Goal: Information Seeking & Learning: Understand process/instructions

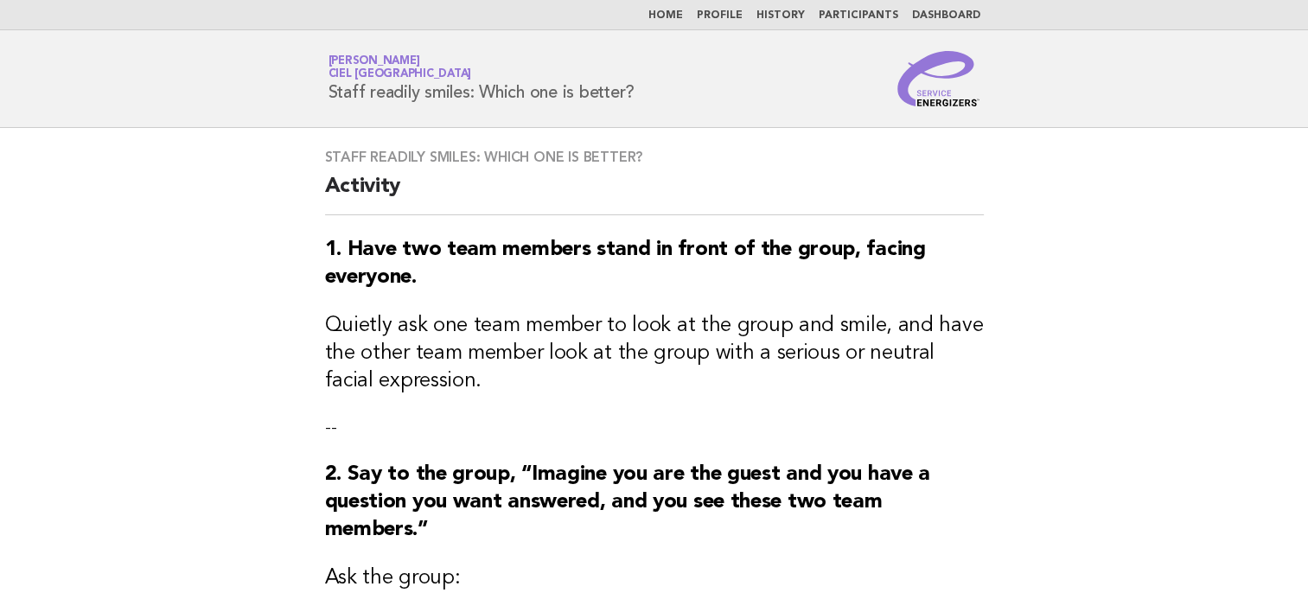
click at [678, 11] on link "Home" at bounding box center [665, 15] width 35 height 10
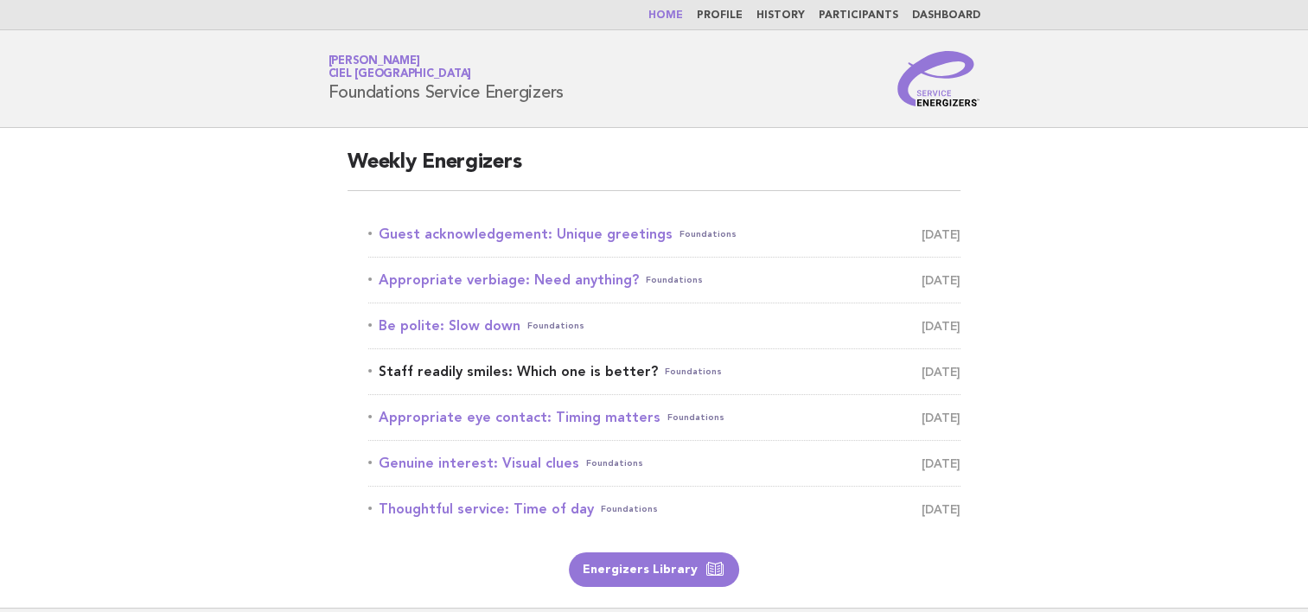
click at [599, 373] on link "Staff readily smiles: Which one is better? Foundations [DATE]" at bounding box center [664, 372] width 592 height 24
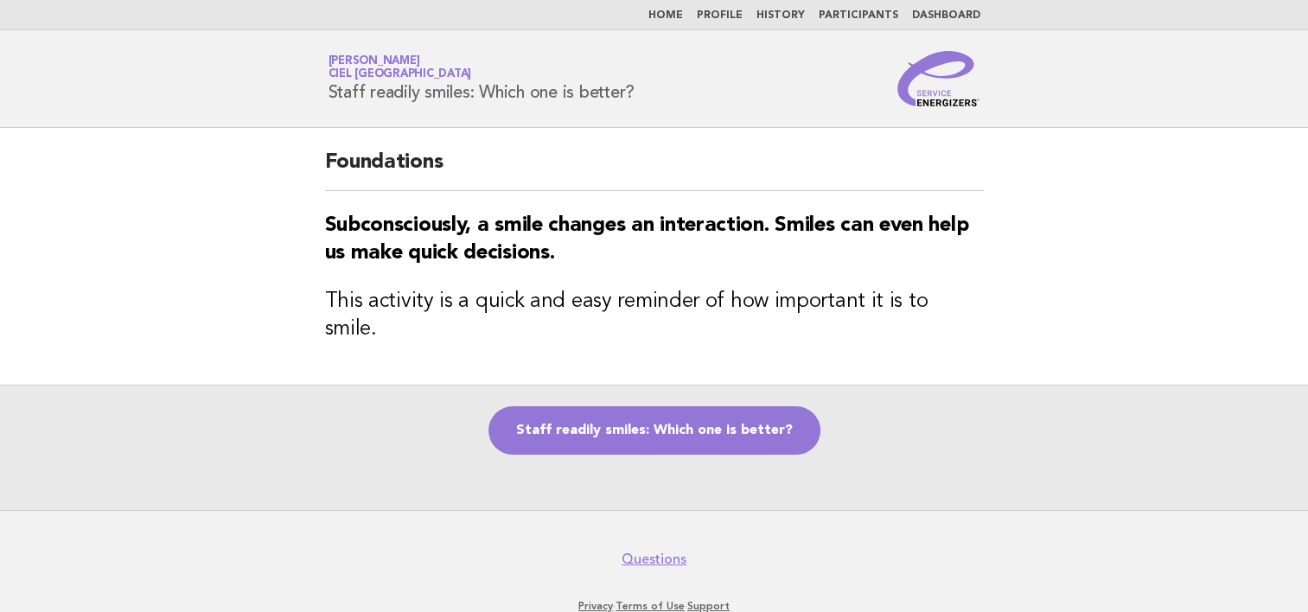
drag, startPoint x: 330, startPoint y: 92, endPoint x: 656, endPoint y: 83, distance: 326.0
click at [656, 83] on div "Service Energizers Zhanar Bakhytova Ciel Dubai Marina Staff readily smiles: Whi…" at bounding box center [654, 78] width 700 height 55
copy h1 "Staff readily smiles: Which one is better?"
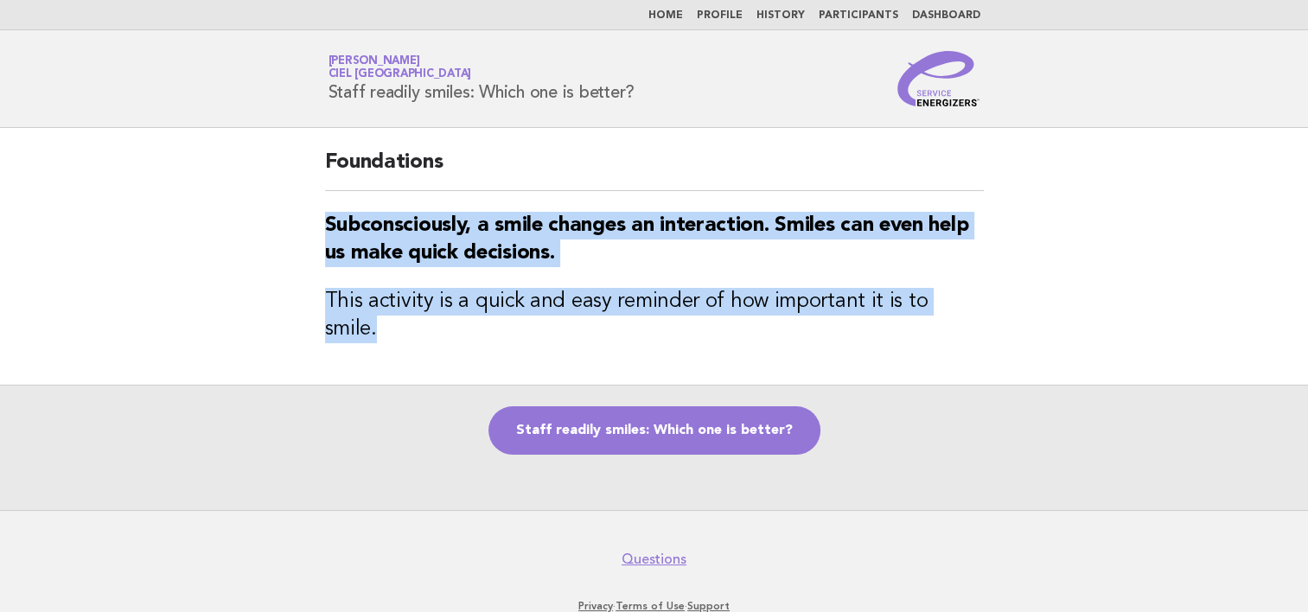
drag, startPoint x: 328, startPoint y: 220, endPoint x: 970, endPoint y: 278, distance: 644.9
click at [970, 278] on div "Foundations Subconsciously, a smile changes an interaction. Smiles can even hel…" at bounding box center [654, 256] width 700 height 257
copy div "Subconsciously, a smile changes an interaction. Smiles can even help us make qu…"
click at [643, 406] on link "Staff readily smiles: Which one is better?" at bounding box center [654, 430] width 332 height 48
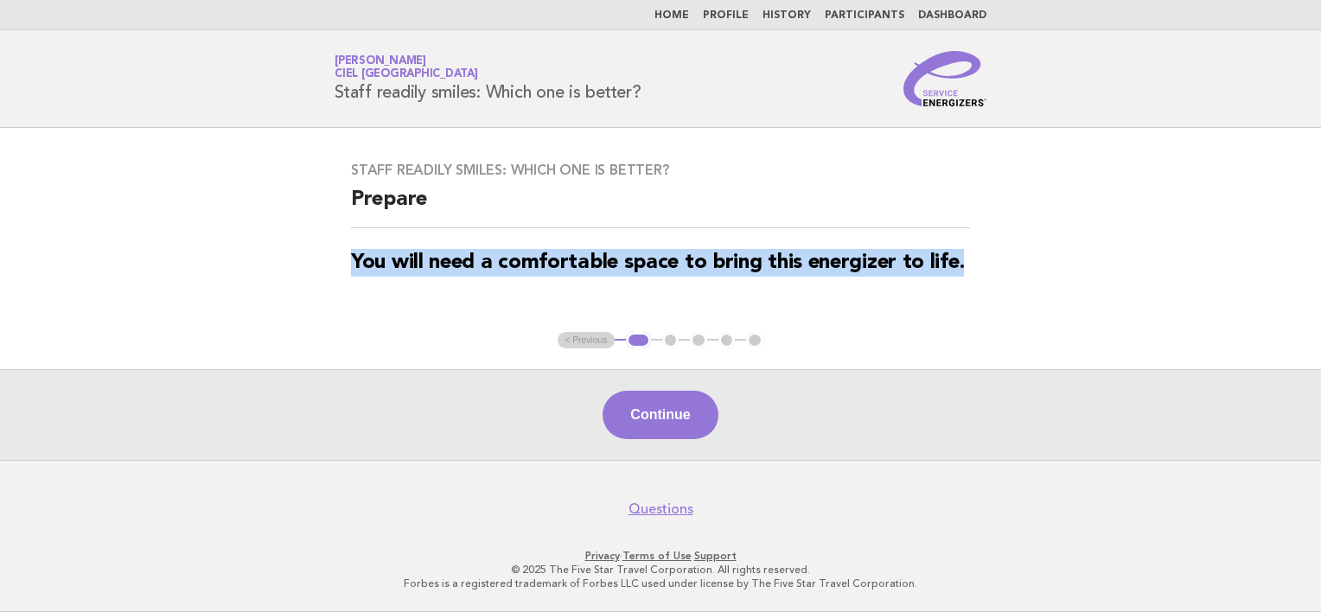
drag, startPoint x: 353, startPoint y: 263, endPoint x: 962, endPoint y: 264, distance: 609.3
click at [962, 264] on strong "You will need a comfortable space to bring this energizer to life." at bounding box center [657, 262] width 613 height 21
drag, startPoint x: 702, startPoint y: 418, endPoint x: 809, endPoint y: 490, distance: 129.0
click at [701, 418] on button "Continue" at bounding box center [659, 415] width 115 height 48
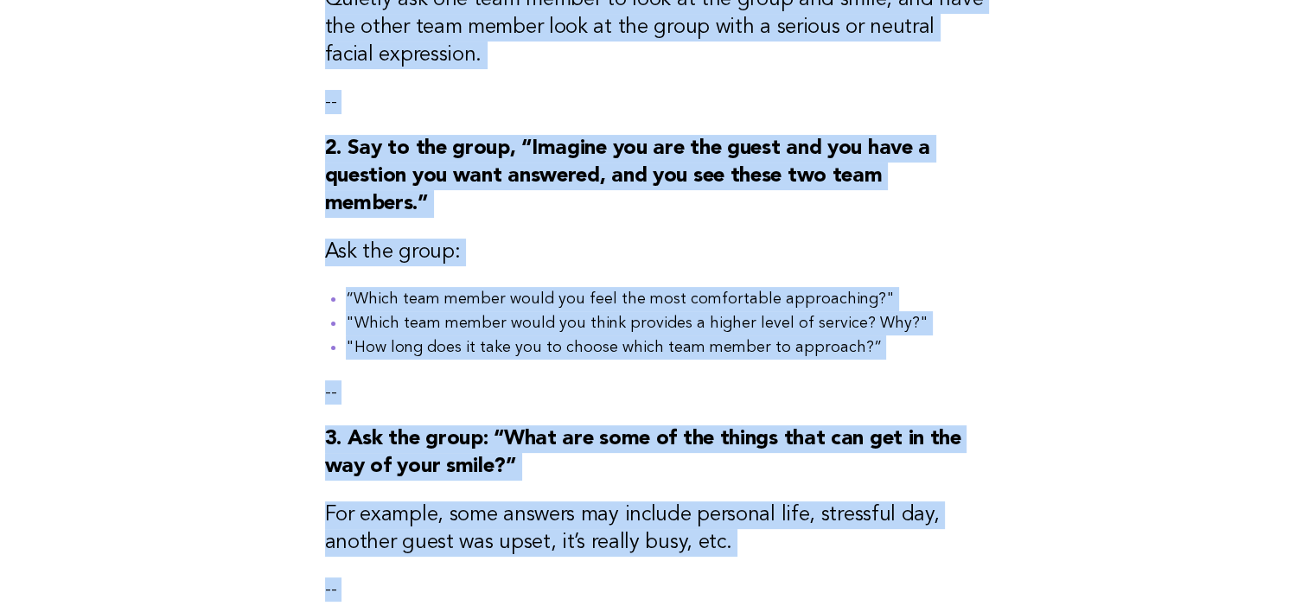
scroll to position [515, 0]
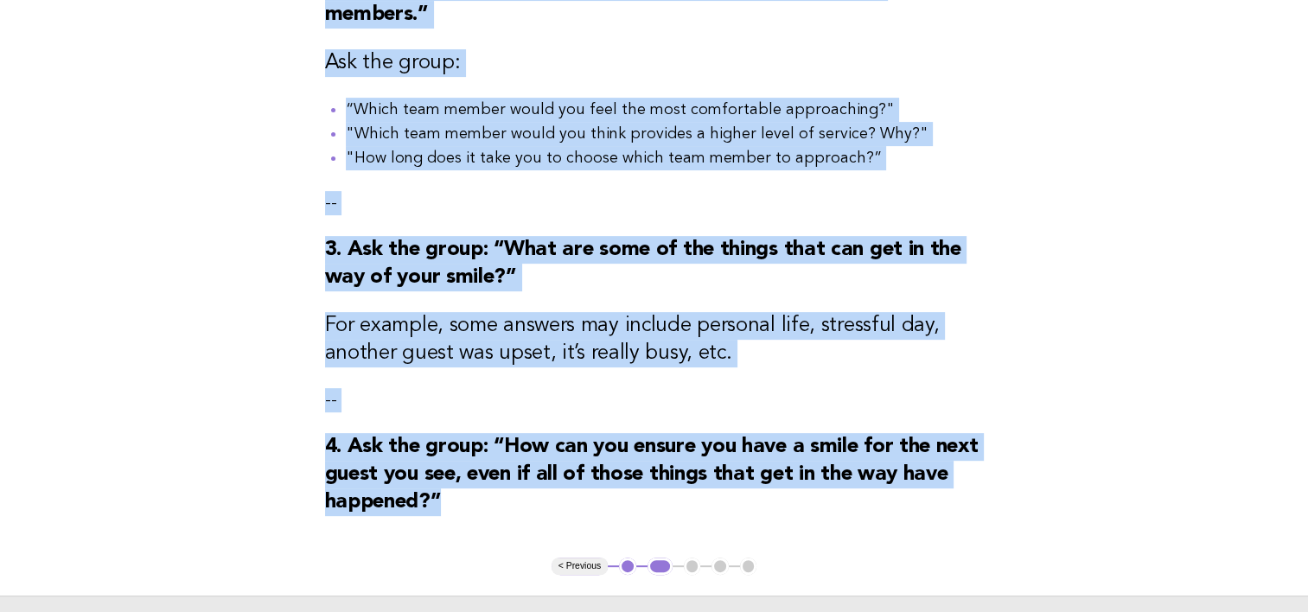
drag, startPoint x: 328, startPoint y: 245, endPoint x: 510, endPoint y: 496, distance: 310.7
click at [510, 496] on div "Staff readily smiles: Which one is better? Activity 1. Have two team members st…" at bounding box center [654, 85] width 700 height 945
copy div "1. Have two team members stand in front of the group, facing everyone. Quietly …"
click at [791, 380] on div "Staff readily smiles: Which one is better? Activity 1. Have two team members st…" at bounding box center [654, 85] width 700 height 945
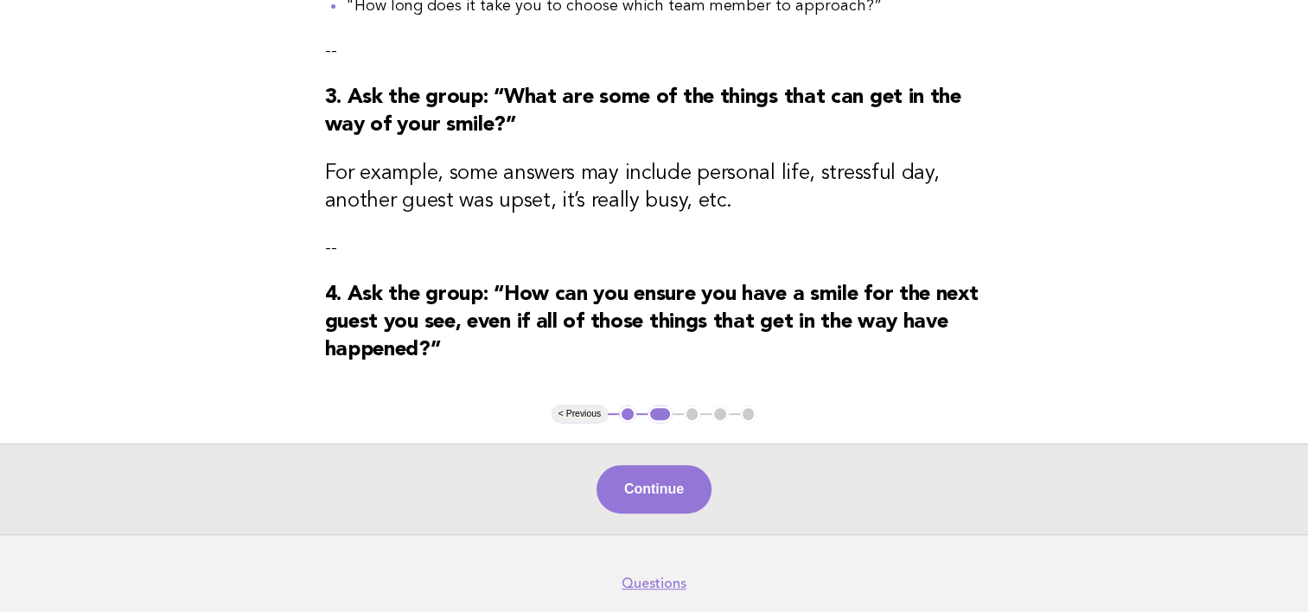
scroll to position [691, 0]
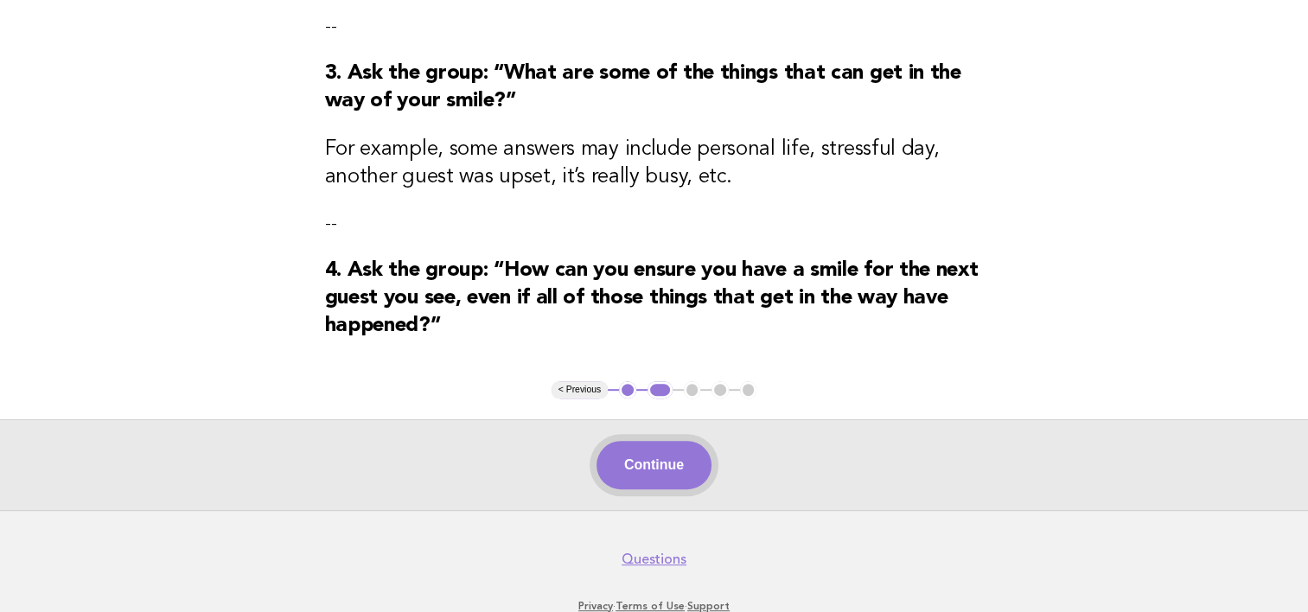
click at [696, 473] on button "Continue" at bounding box center [653, 465] width 115 height 48
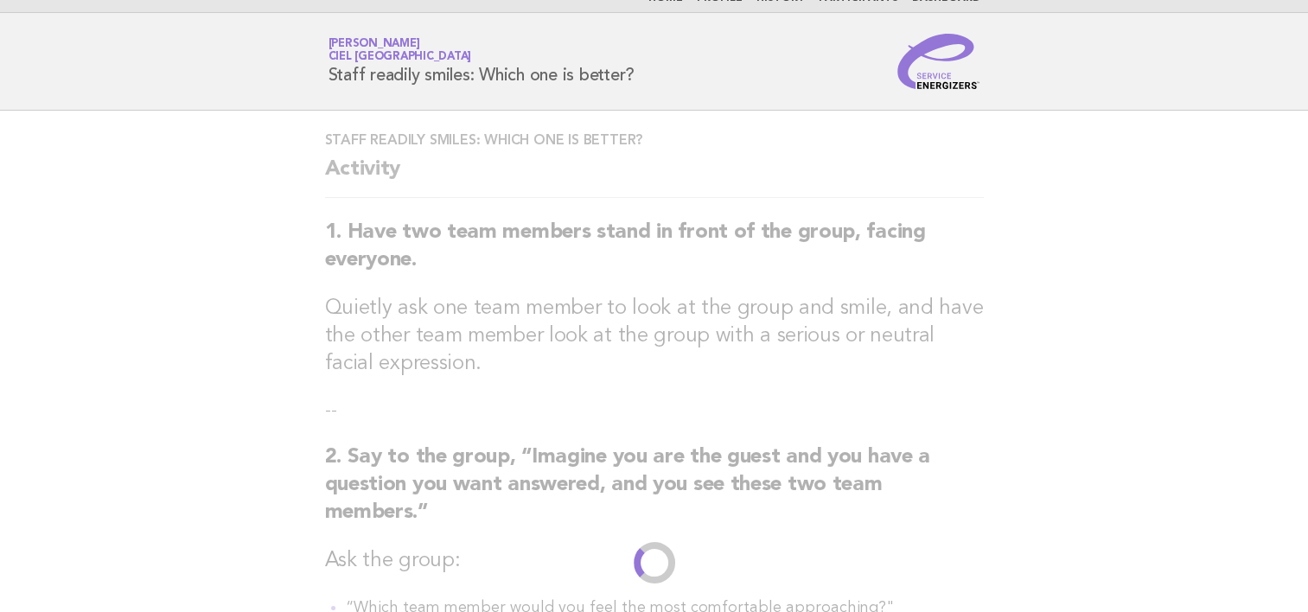
scroll to position [0, 0]
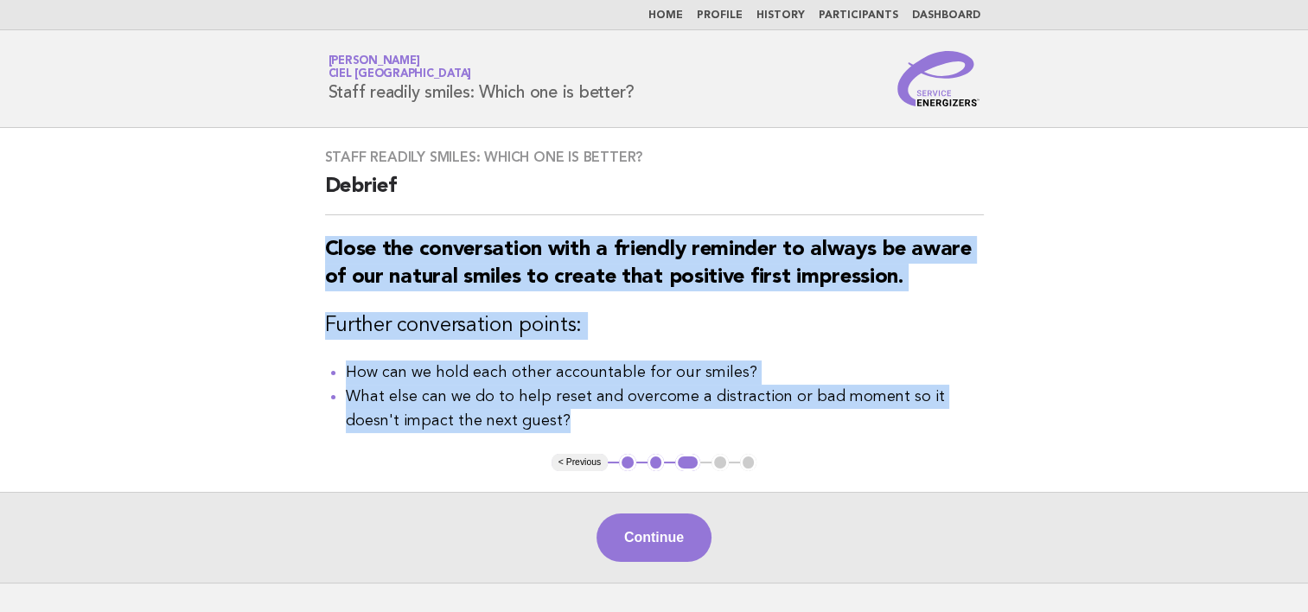
drag, startPoint x: 326, startPoint y: 245, endPoint x: 509, endPoint y: 412, distance: 247.8
click at [509, 412] on div "Staff readily smiles: Which one is better? Debrief Close the conversation with …" at bounding box center [654, 291] width 700 height 326
copy div "Close the conversation with a friendly reminder to always be aware of our natur…"
click at [681, 15] on link "Home" at bounding box center [665, 15] width 35 height 10
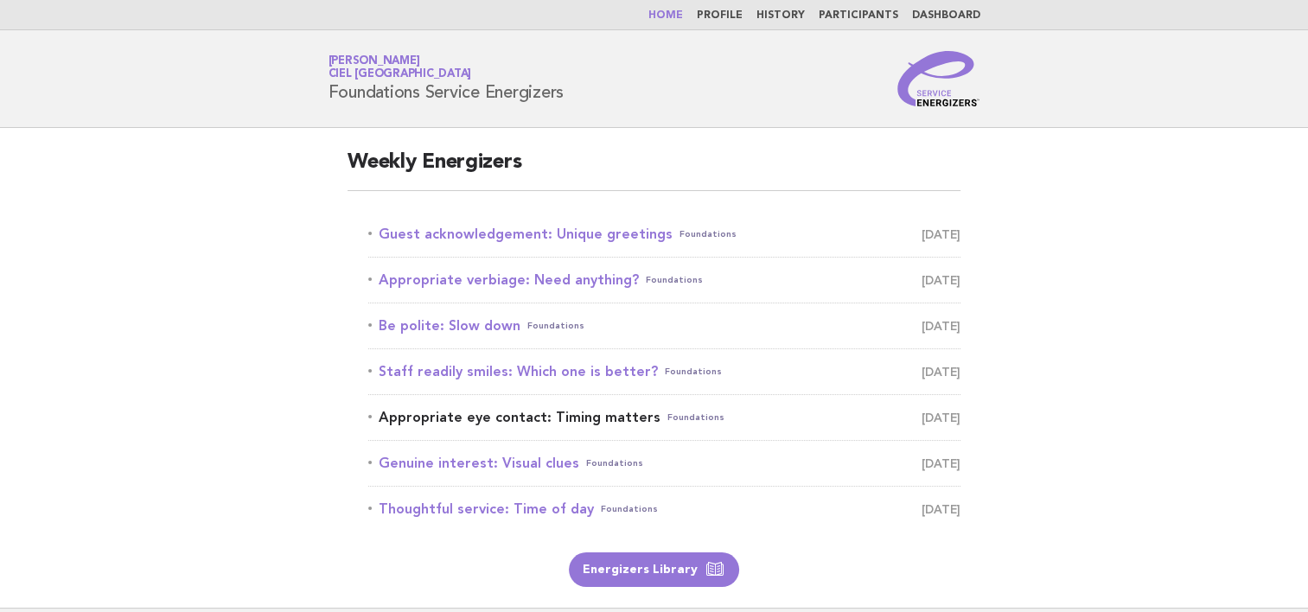
click at [515, 422] on link "Appropriate eye contact: Timing matters Foundations October 19" at bounding box center [664, 417] width 592 height 24
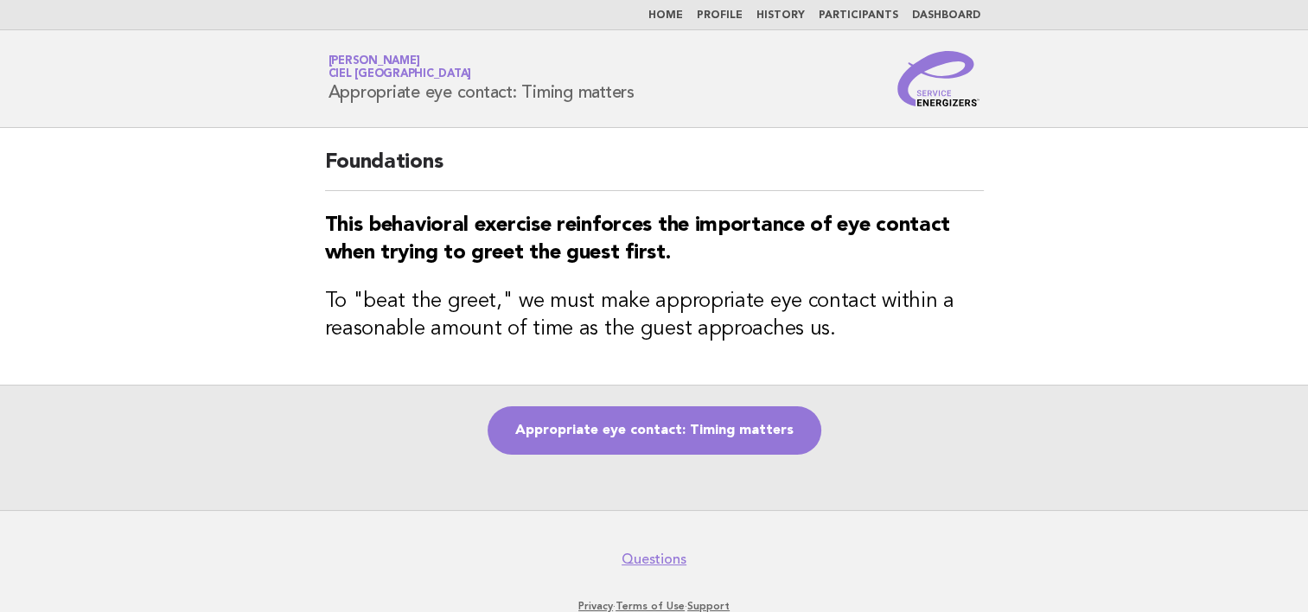
click at [794, 597] on footer "Questions Privacy · Terms of Use · Support © 2025 The Five Star Travel Corporat…" at bounding box center [654, 586] width 1308 height 152
drag, startPoint x: 328, startPoint y: 90, endPoint x: 642, endPoint y: 93, distance: 313.8
click at [642, 93] on div "Service Energizers Zhanar Bakhytova Ciel Dubai Marina Appropriate eye contact: …" at bounding box center [654, 78] width 700 height 55
copy h1 "Appropriate eye contact: Timing matters"
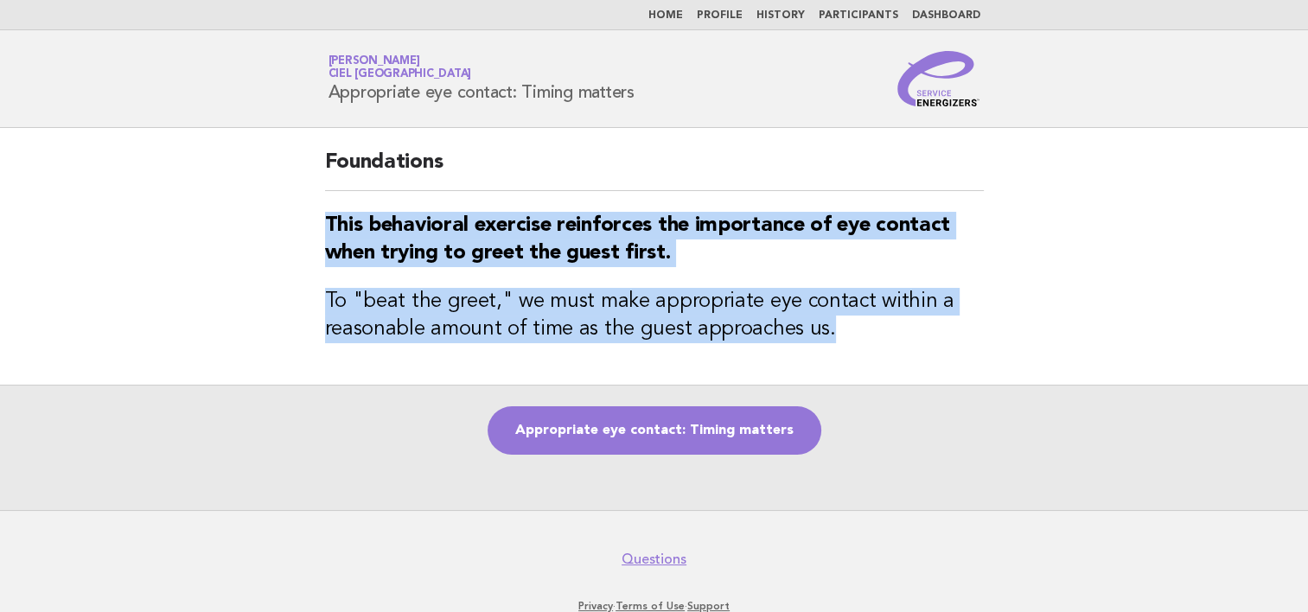
drag, startPoint x: 325, startPoint y: 222, endPoint x: 837, endPoint y: 330, distance: 523.0
click at [837, 330] on div "Foundations This behavioral exercise reinforces the importance of eye contact w…" at bounding box center [654, 256] width 700 height 257
copy div "This behavioral exercise reinforces the importance of eye contact when trying t…"
click at [665, 422] on link "Appropriate eye contact: Timing matters" at bounding box center [654, 430] width 334 height 48
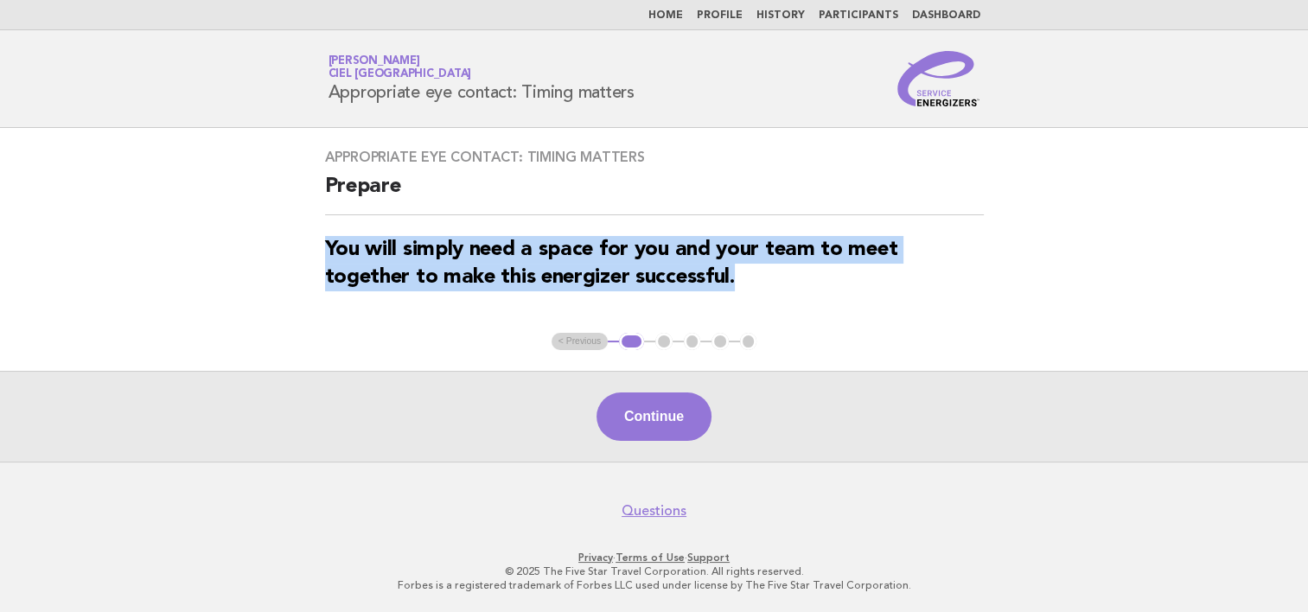
drag, startPoint x: 325, startPoint y: 245, endPoint x: 756, endPoint y: 273, distance: 432.2
click at [756, 273] on h3 "You will simply need a space for you and your team to meet together to make thi…" at bounding box center [654, 263] width 659 height 55
copy strong "You will simply need a space for you and your team to meet together to make thi…"
click at [687, 417] on button "Continue" at bounding box center [653, 416] width 115 height 48
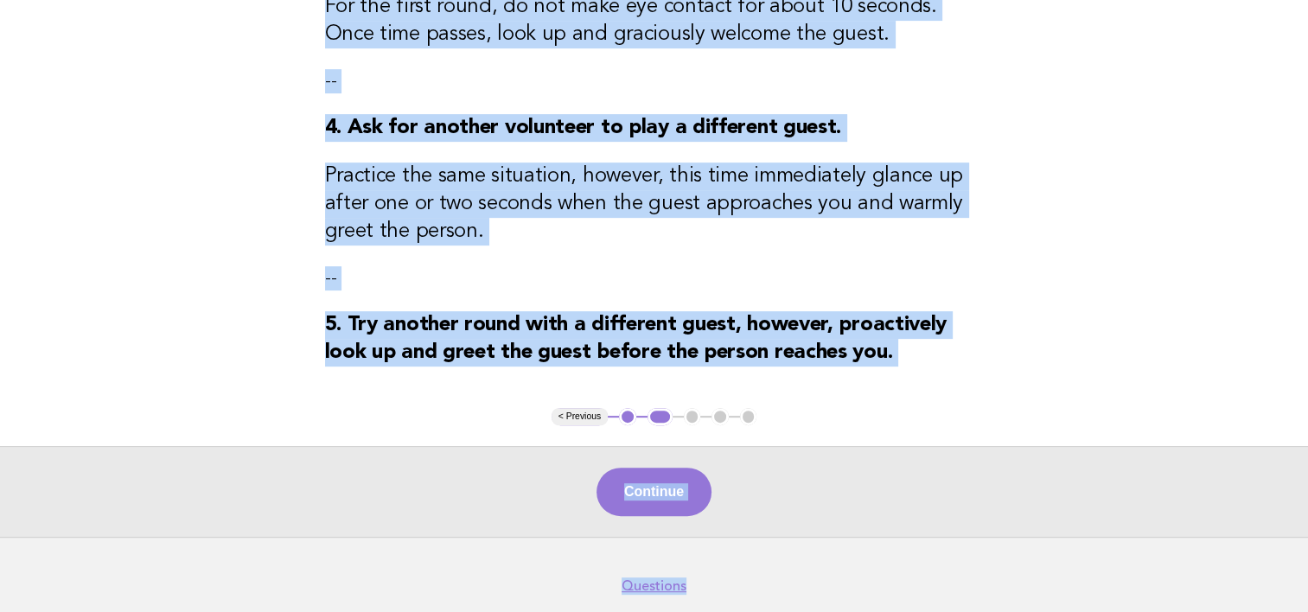
scroll to position [661, 0]
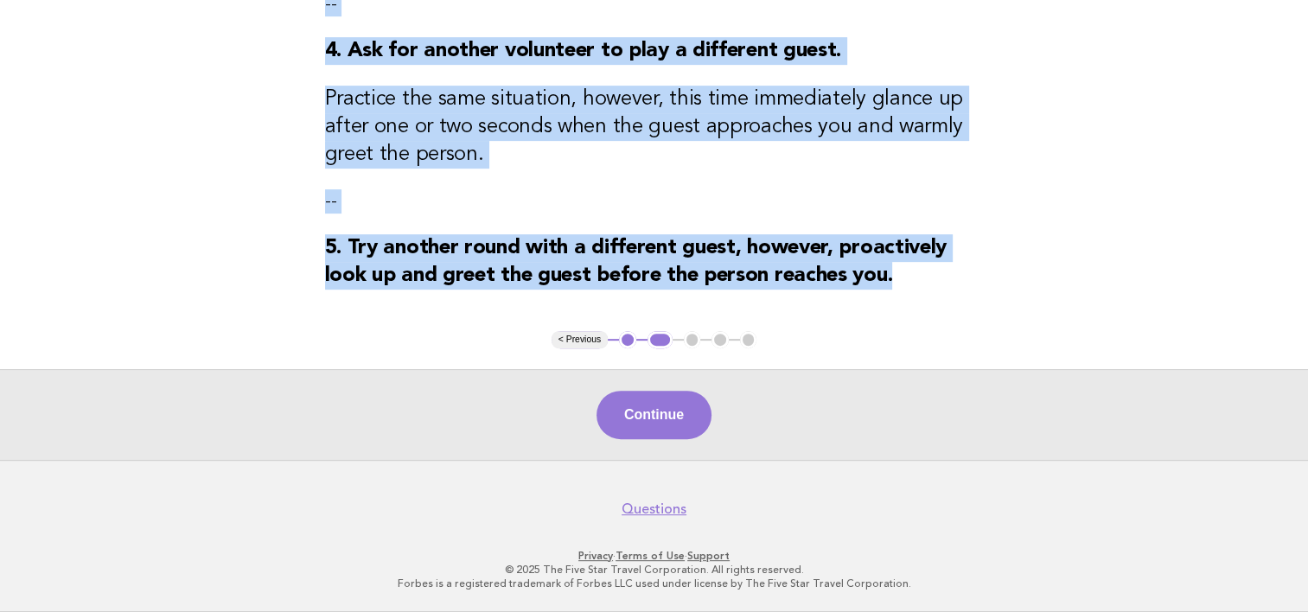
drag, startPoint x: 328, startPoint y: 247, endPoint x: 904, endPoint y: 272, distance: 577.0
copy div "1. Ask for a volunteer to play the role of a guest. You will play the role of t…"
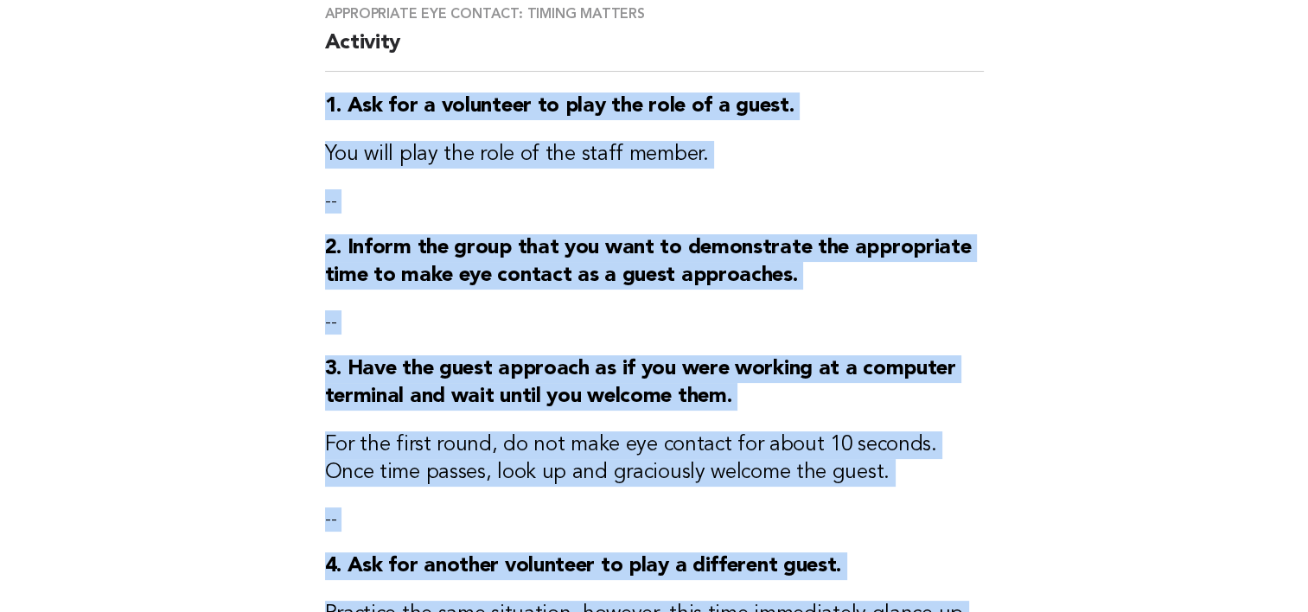
scroll to position [143, 0]
click at [981, 263] on h3 "2. Inform the group that you want to demonstrate the appropriate time to make e…" at bounding box center [654, 262] width 659 height 55
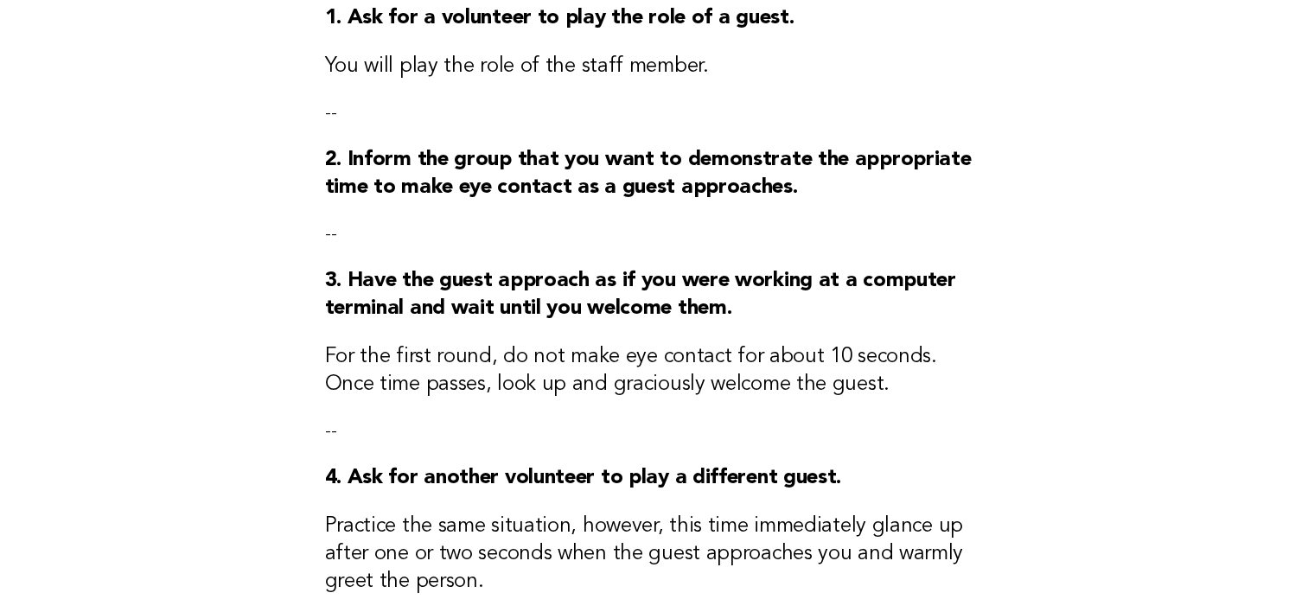
scroll to position [402, 0]
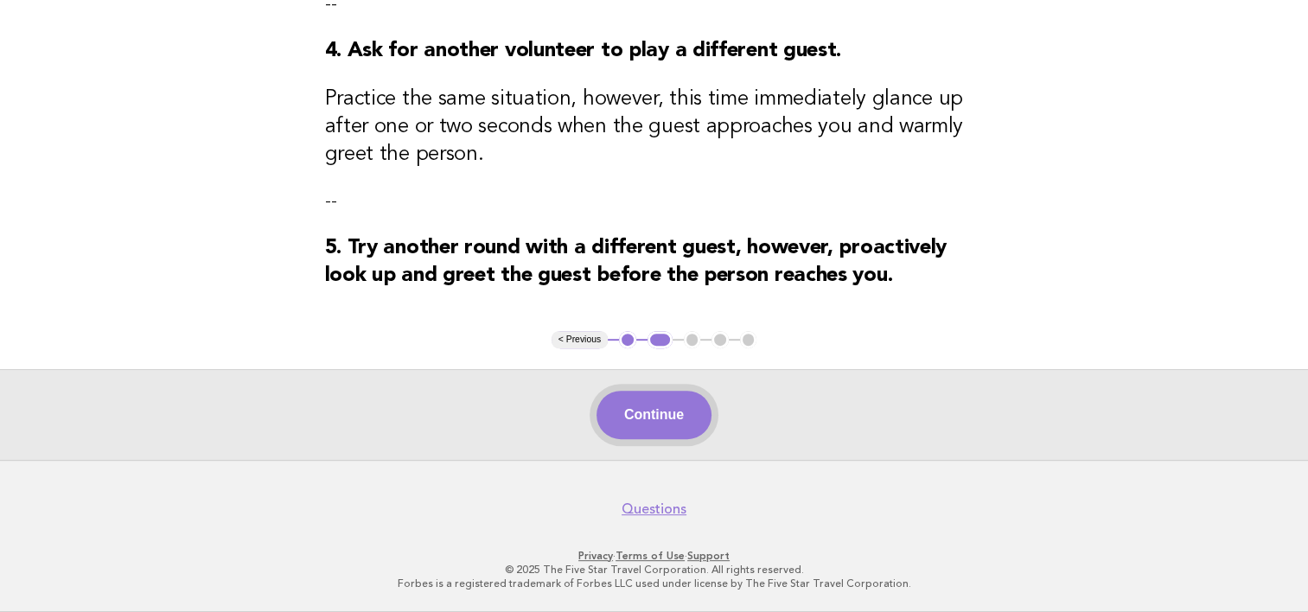
click at [664, 413] on button "Continue" at bounding box center [653, 415] width 115 height 48
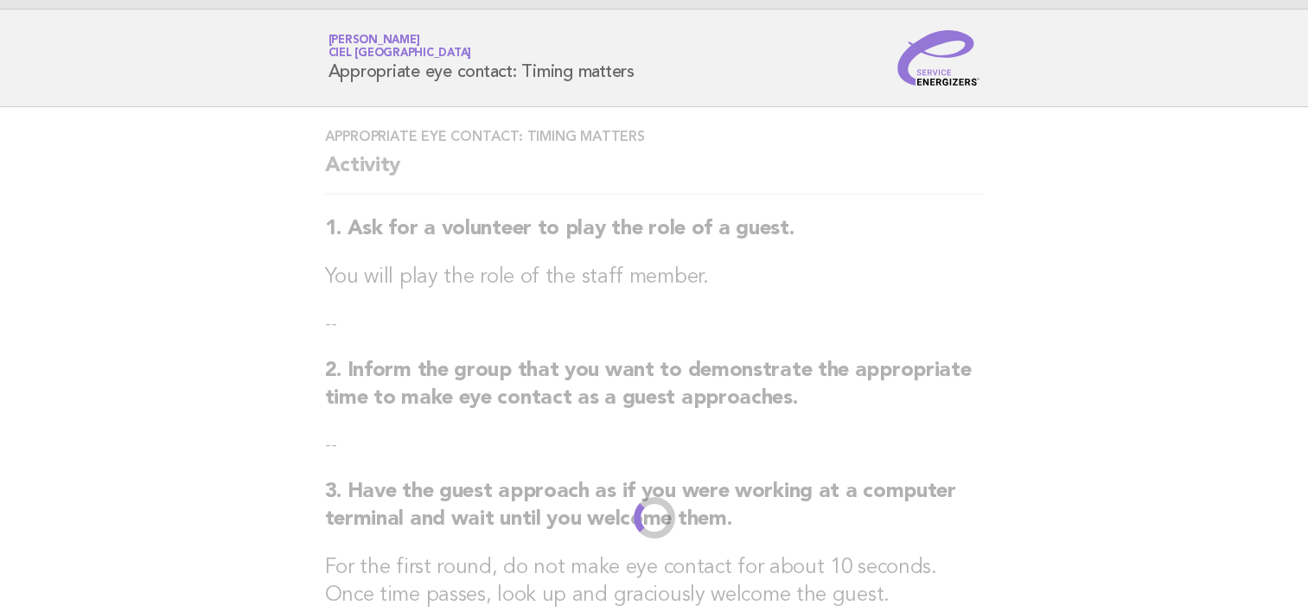
scroll to position [0, 0]
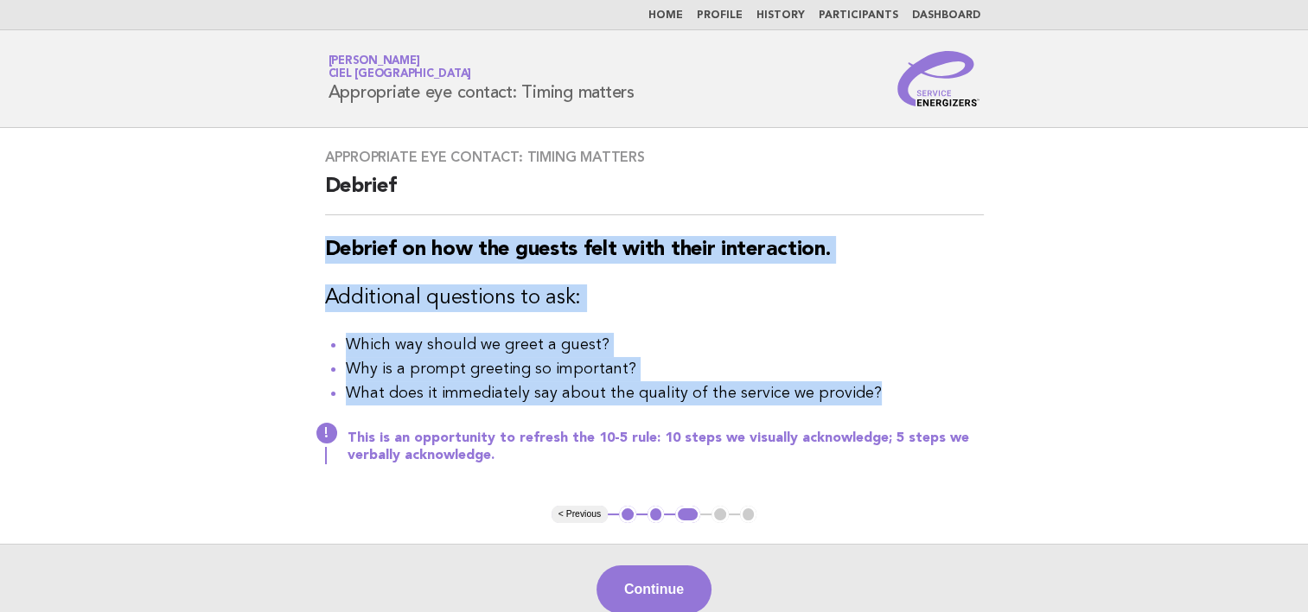
drag, startPoint x: 326, startPoint y: 245, endPoint x: 875, endPoint y: 392, distance: 567.9
click at [875, 392] on div "Appropriate eye contact: Timing matters Debrief Debrief on how the guests felt …" at bounding box center [654, 317] width 700 height 378
copy div "Debrief on how the guests felt with their interaction. Additional questions to …"
click at [683, 15] on link "Home" at bounding box center [665, 15] width 35 height 10
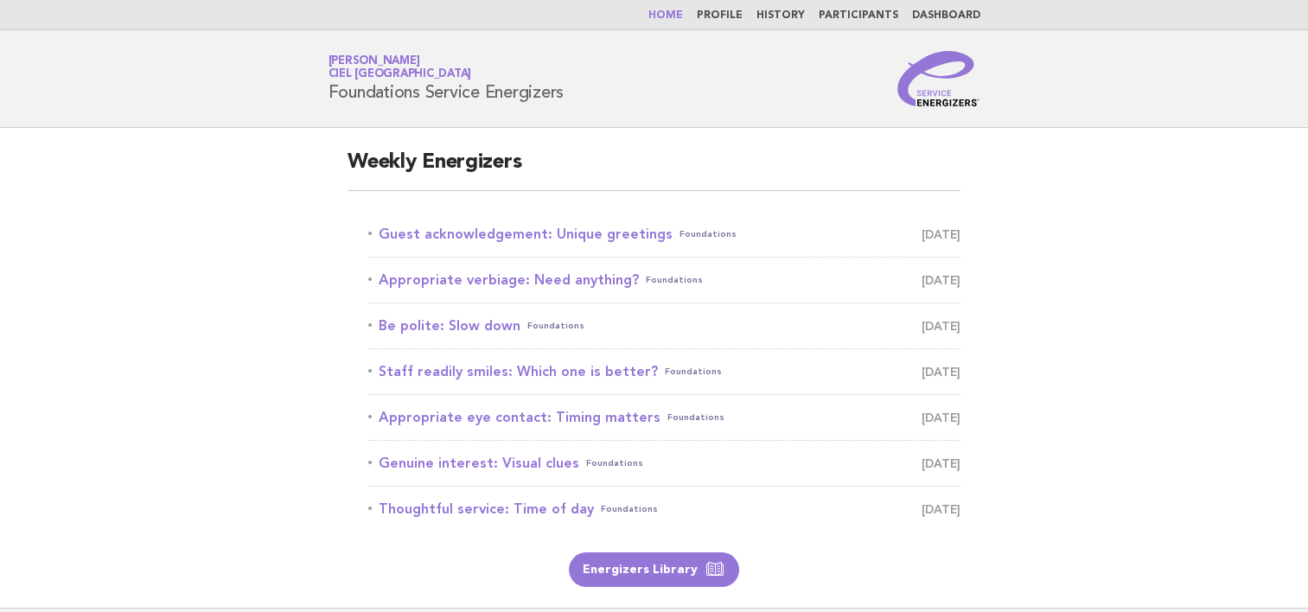
drag, startPoint x: 1166, startPoint y: 296, endPoint x: 1124, endPoint y: 299, distance: 41.6
click at [1167, 296] on main "Weekly Energizers Guest acknowledgement: Unique greetings Foundations [DATE] Ap…" at bounding box center [654, 368] width 1308 height 480
click at [790, 587] on p "Energizers Library" at bounding box center [653, 569] width 613 height 35
click at [1187, 304] on main "Weekly Energizers Guest acknowledgement: Unique greetings Foundations [DATE] Ap…" at bounding box center [654, 368] width 1308 height 480
click at [429, 465] on link "Genuine interest: Visual clues Foundations [DATE]" at bounding box center [664, 463] width 592 height 24
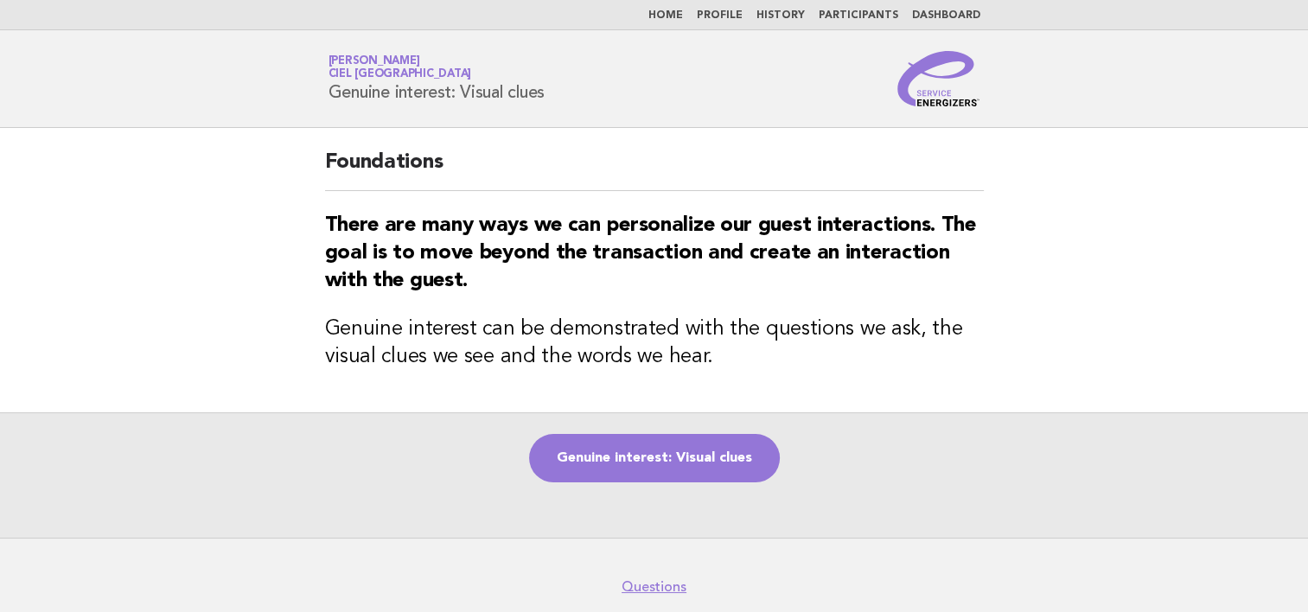
drag, startPoint x: 328, startPoint y: 90, endPoint x: 557, endPoint y: 93, distance: 228.2
click at [557, 93] on div "Service Energizers Zhanar Bakhytova Ciel [GEOGRAPHIC_DATA] Genuine interest: Vi…" at bounding box center [654, 78] width 700 height 55
copy h1 "Genuine interest: Visual clues"
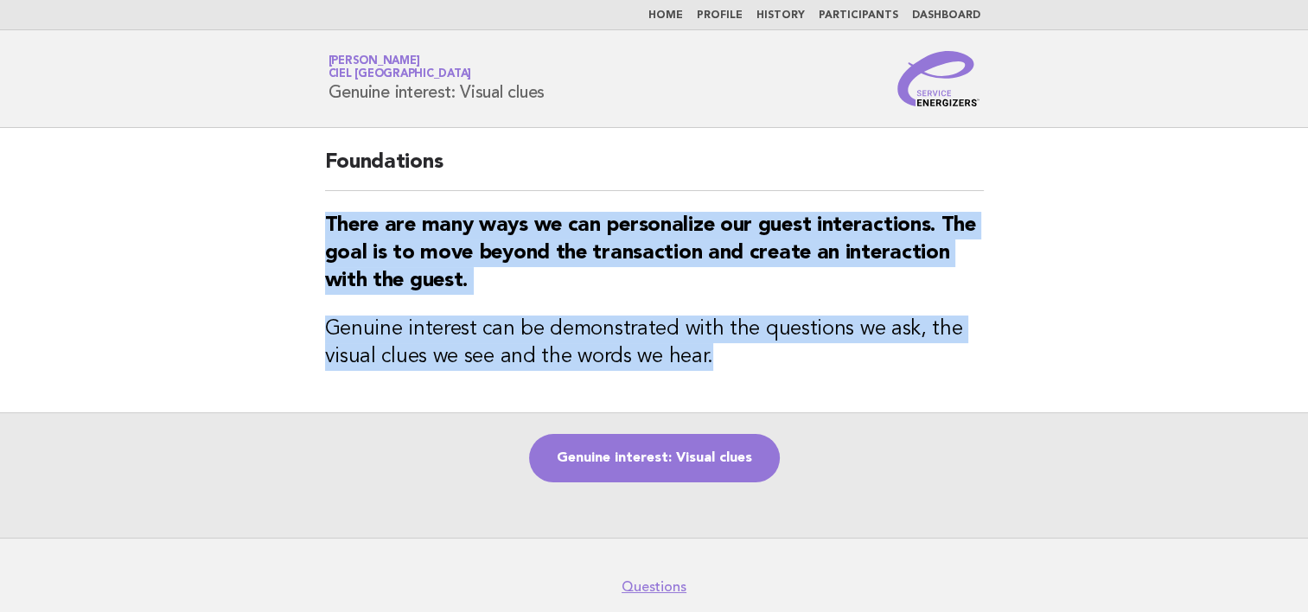
drag, startPoint x: 325, startPoint y: 220, endPoint x: 723, endPoint y: 346, distance: 418.0
click at [723, 346] on div "Foundations There are many ways we can personalize our guest interactions. The …" at bounding box center [654, 270] width 700 height 284
copy div "There are many ways we can personalize our guest interactions. The goal is to m…"
click at [688, 458] on link "Genuine interest: Visual clues" at bounding box center [654, 458] width 251 height 48
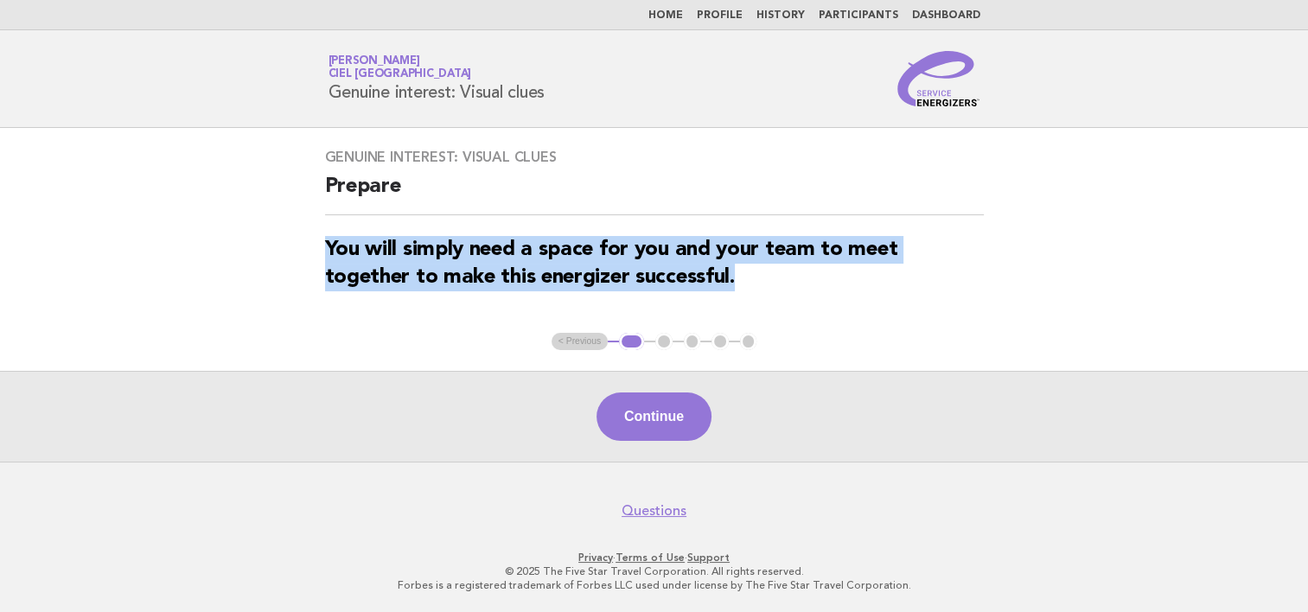
drag, startPoint x: 328, startPoint y: 248, endPoint x: 734, endPoint y: 270, distance: 405.9
click at [734, 270] on strong "You will simply need a space for you and your team to meet together to make thi…" at bounding box center [611, 263] width 573 height 48
copy strong "You will simply need a space for you and your team to meet together to make thi…"
click at [678, 413] on button "Continue" at bounding box center [653, 416] width 115 height 48
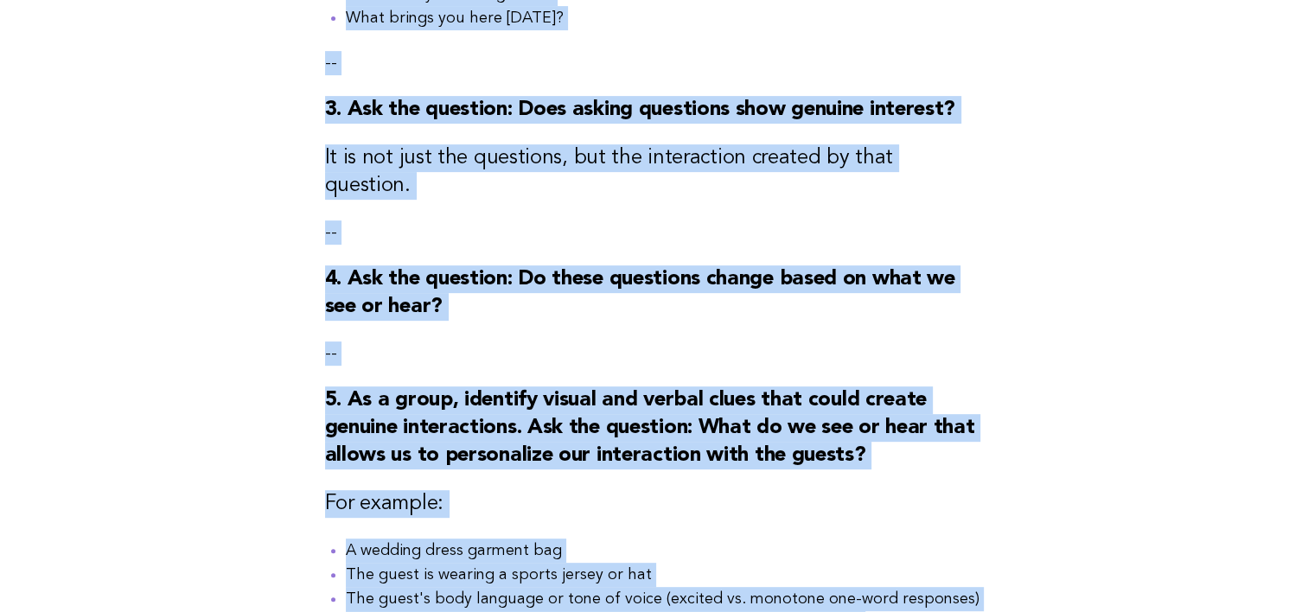
scroll to position [968, 0]
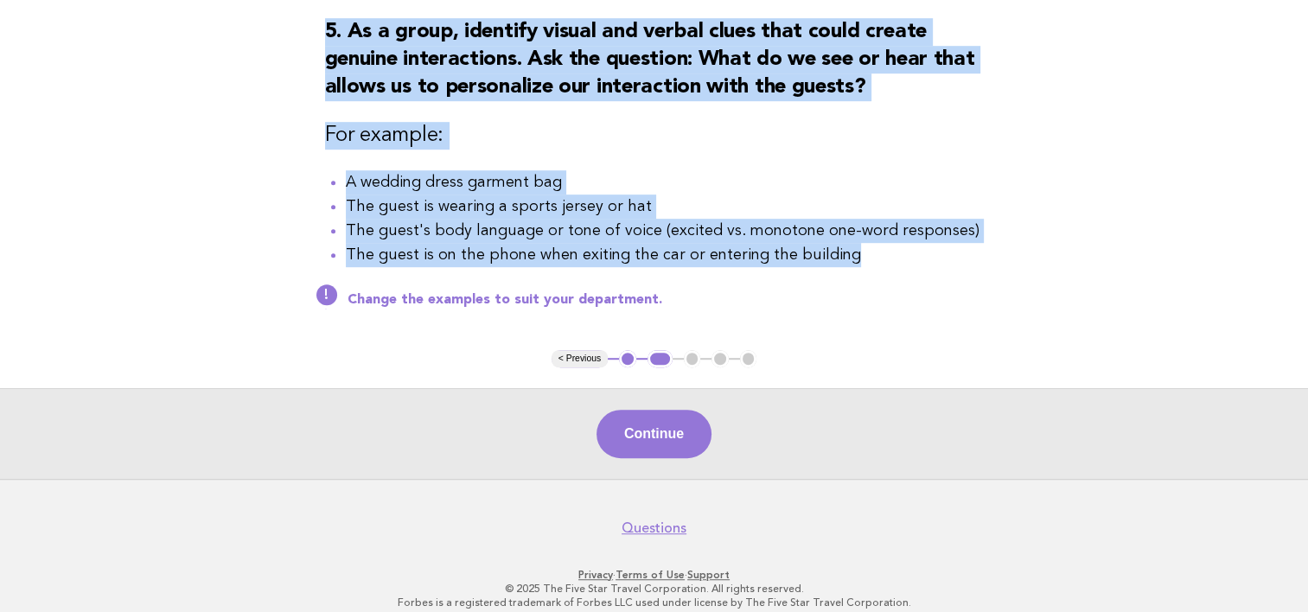
drag, startPoint x: 328, startPoint y: 244, endPoint x: 844, endPoint y: 239, distance: 516.9
copy div "1. Start a discussion on various ways to show genuine interest in a guest. For …"
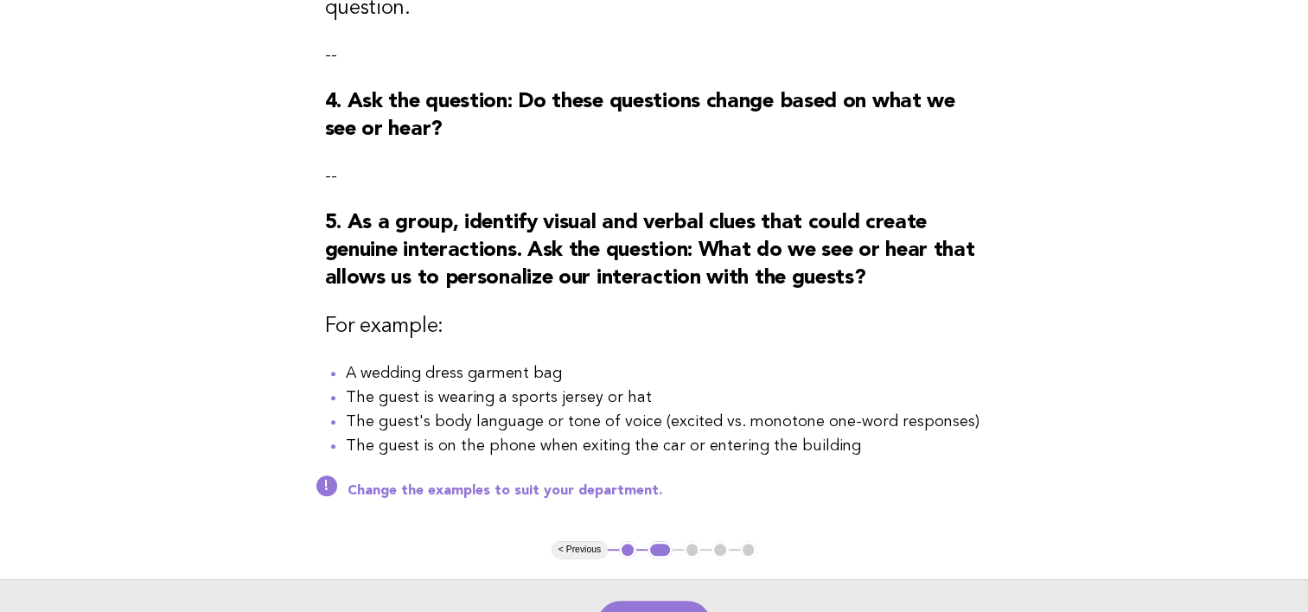
scroll to position [778, 0]
click at [684, 600] on button "Continue" at bounding box center [653, 624] width 115 height 48
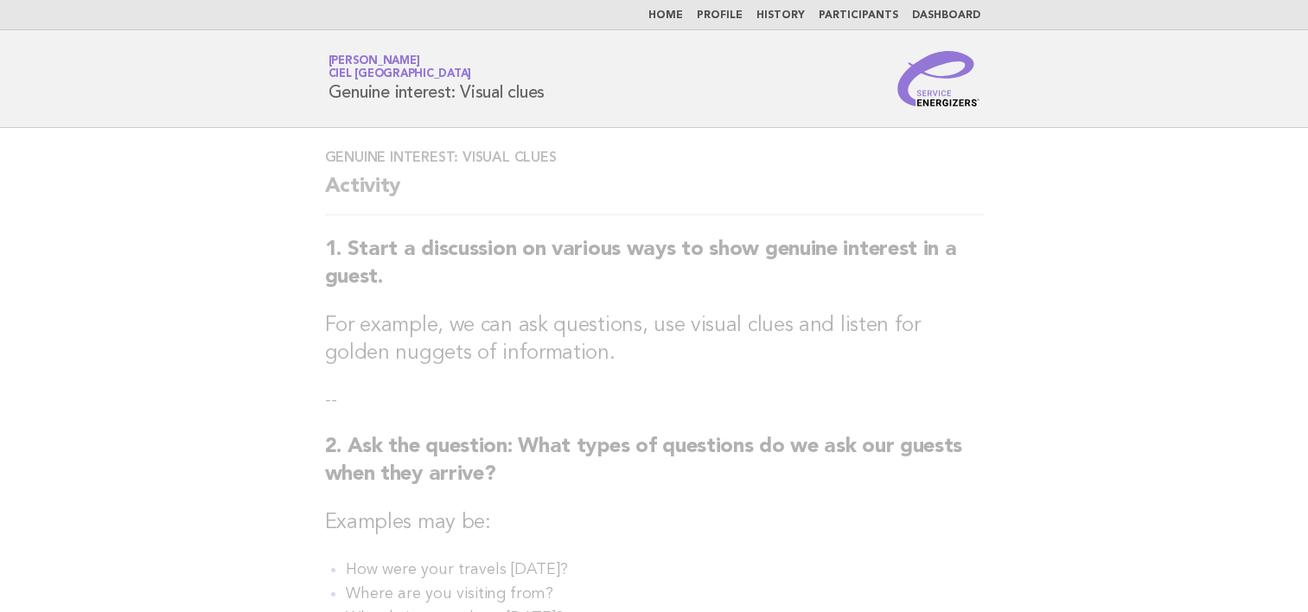
scroll to position [0, 0]
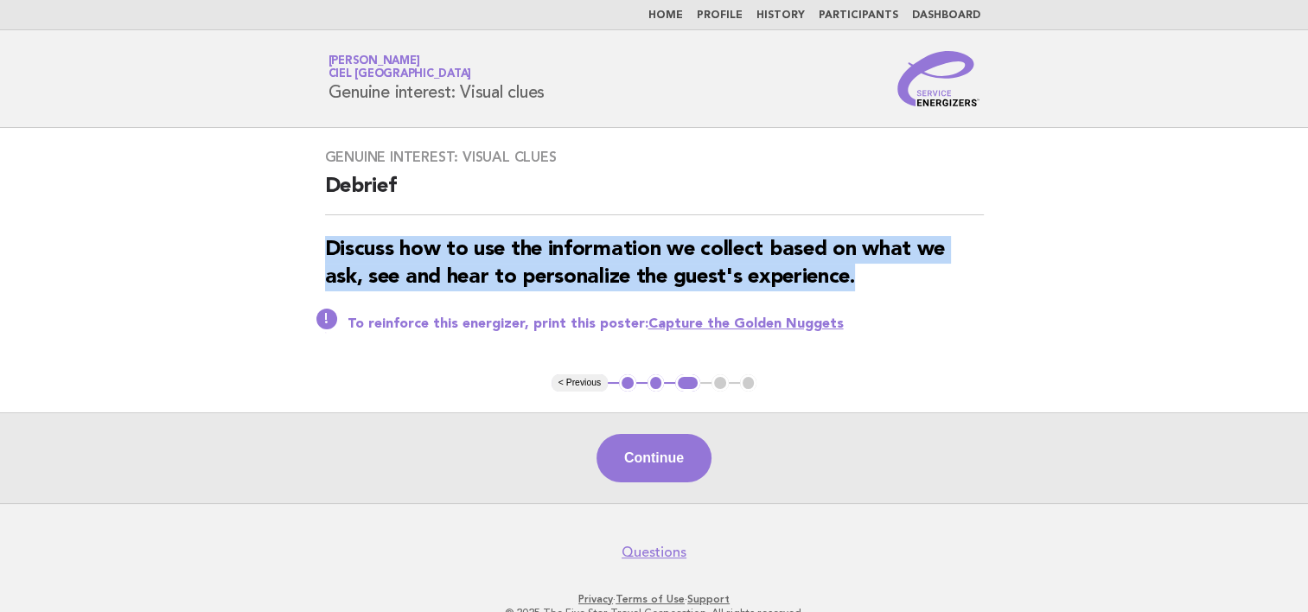
drag, startPoint x: 325, startPoint y: 244, endPoint x: 868, endPoint y: 273, distance: 543.6
click at [868, 273] on h3 "Discuss how to use the information we collect based on what we ask, see and hea…" at bounding box center [654, 263] width 659 height 55
copy strong "Discuss how to use the information we collect based on what we ask, see and hea…"
click at [668, 327] on link "Capture the Golden Nuggets" at bounding box center [745, 324] width 195 height 14
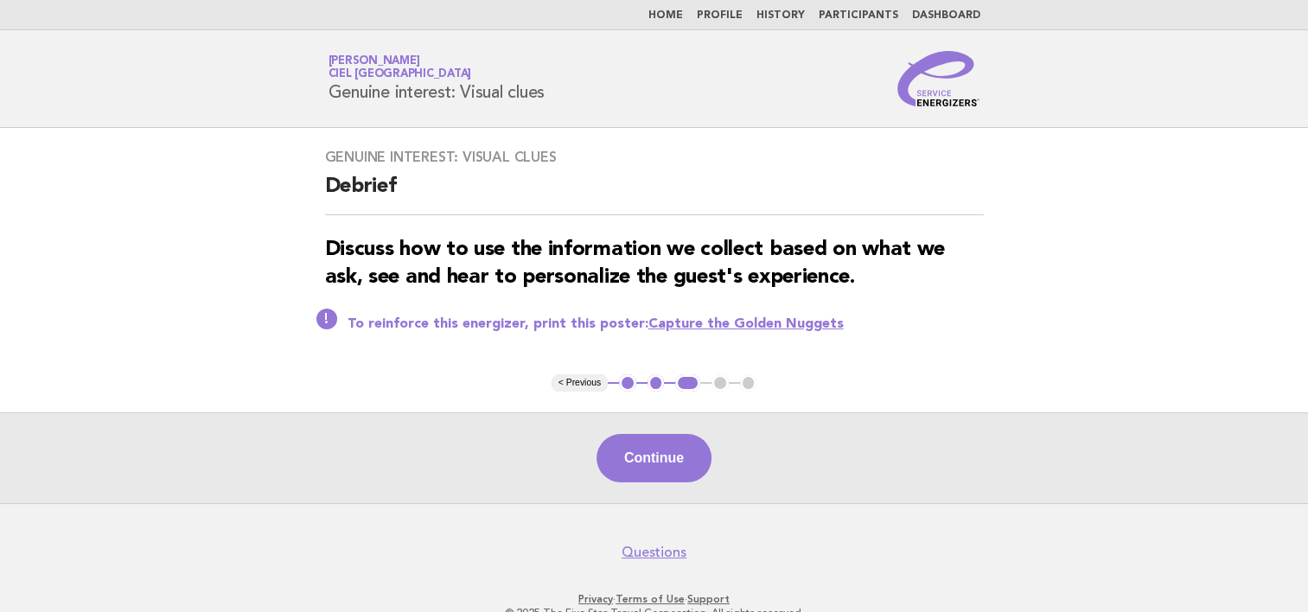
click at [894, 397] on main "Genuine interest: Visual clues Debrief Discuss how to use the information we co…" at bounding box center [654, 315] width 1308 height 375
click at [325, 322] on div "To reinforce this energizer, print this poster: Capture the Golden Nuggets" at bounding box center [654, 322] width 659 height 21
click at [678, 16] on link "Home" at bounding box center [665, 15] width 35 height 10
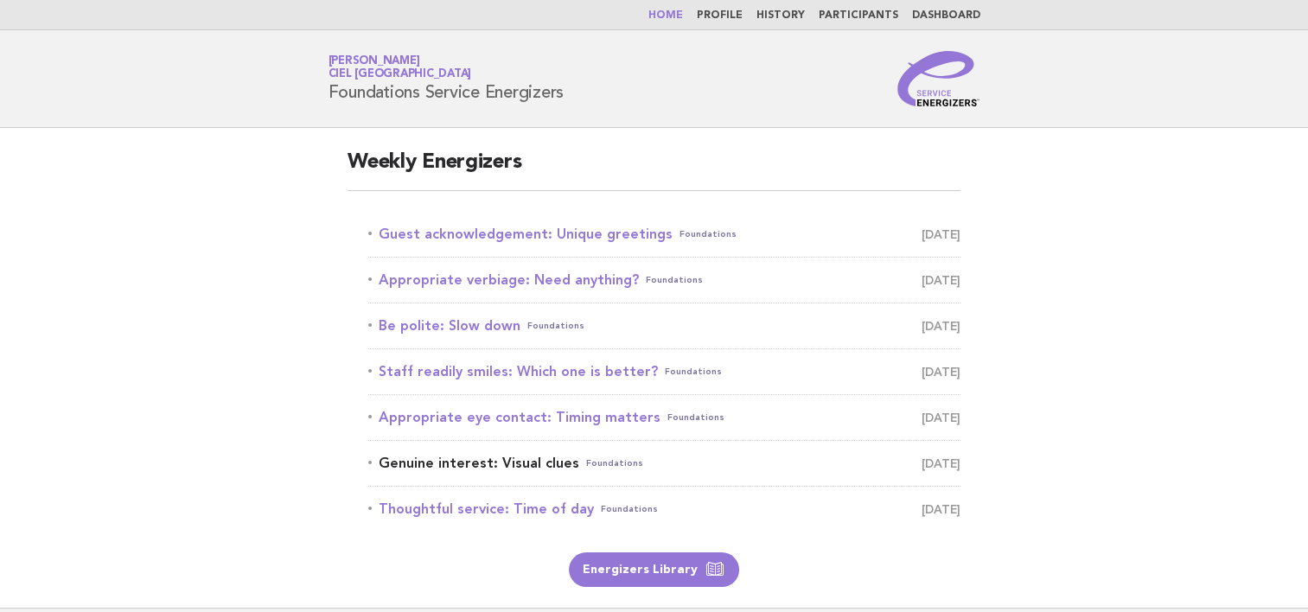
click at [555, 465] on link "Genuine interest: Visual clues Foundations [DATE]" at bounding box center [664, 463] width 592 height 24
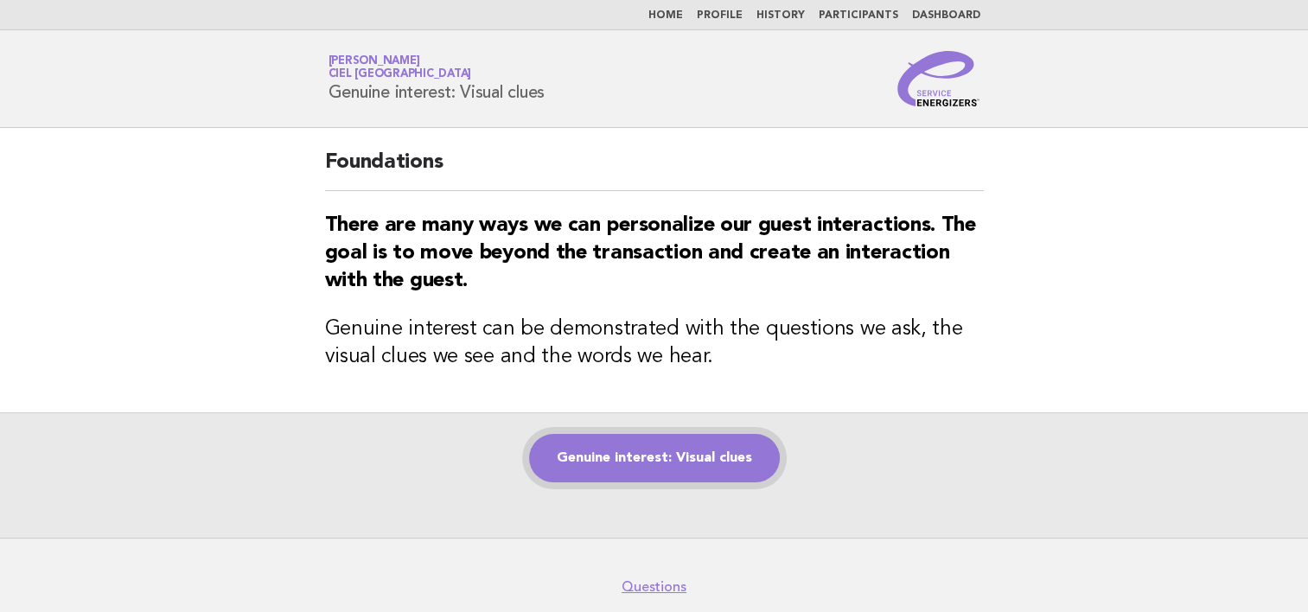
click at [729, 459] on link "Genuine interest: Visual clues" at bounding box center [654, 458] width 251 height 48
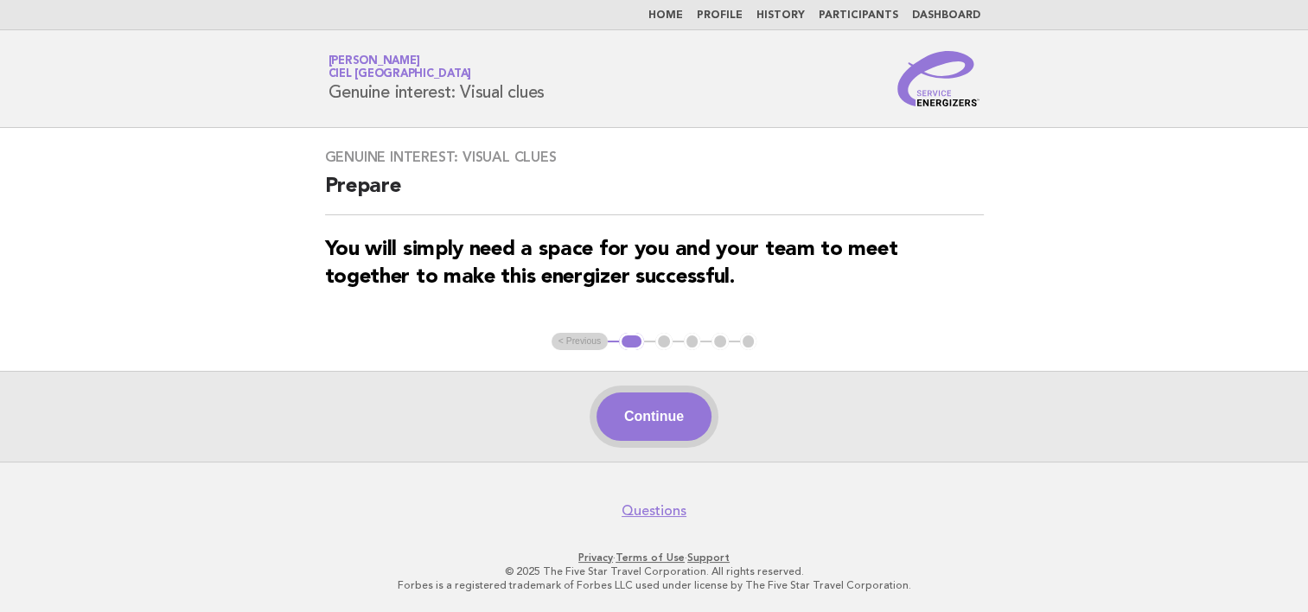
click at [671, 413] on button "Continue" at bounding box center [653, 416] width 115 height 48
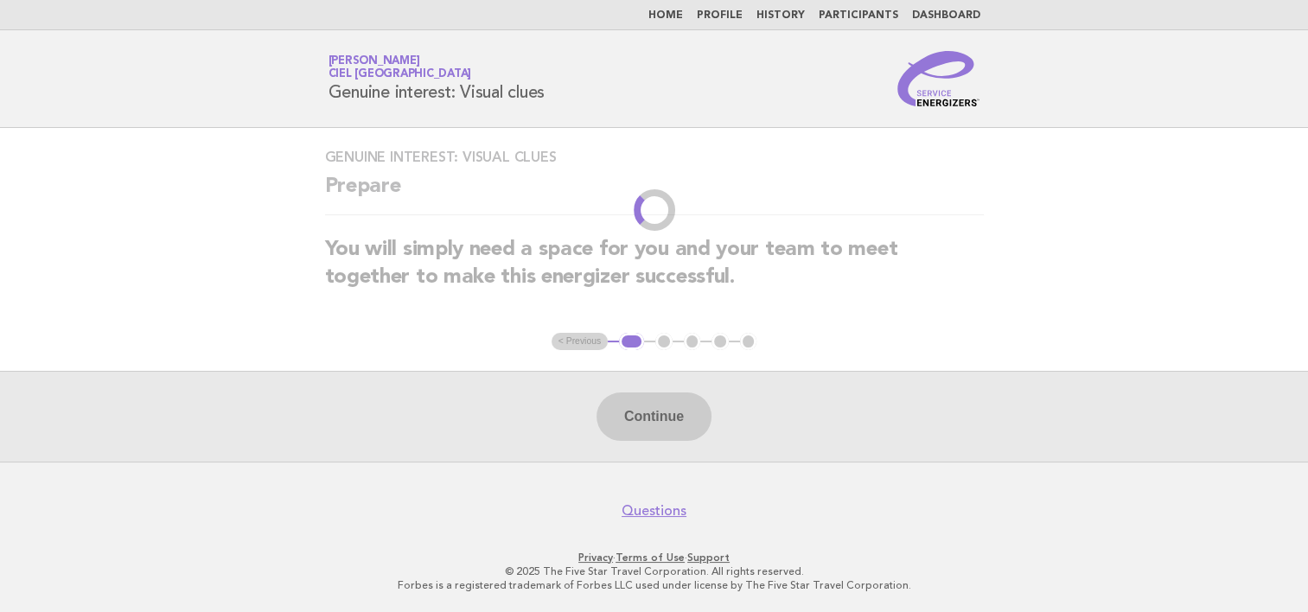
click at [671, 413] on div "Continue" at bounding box center [654, 416] width 1308 height 91
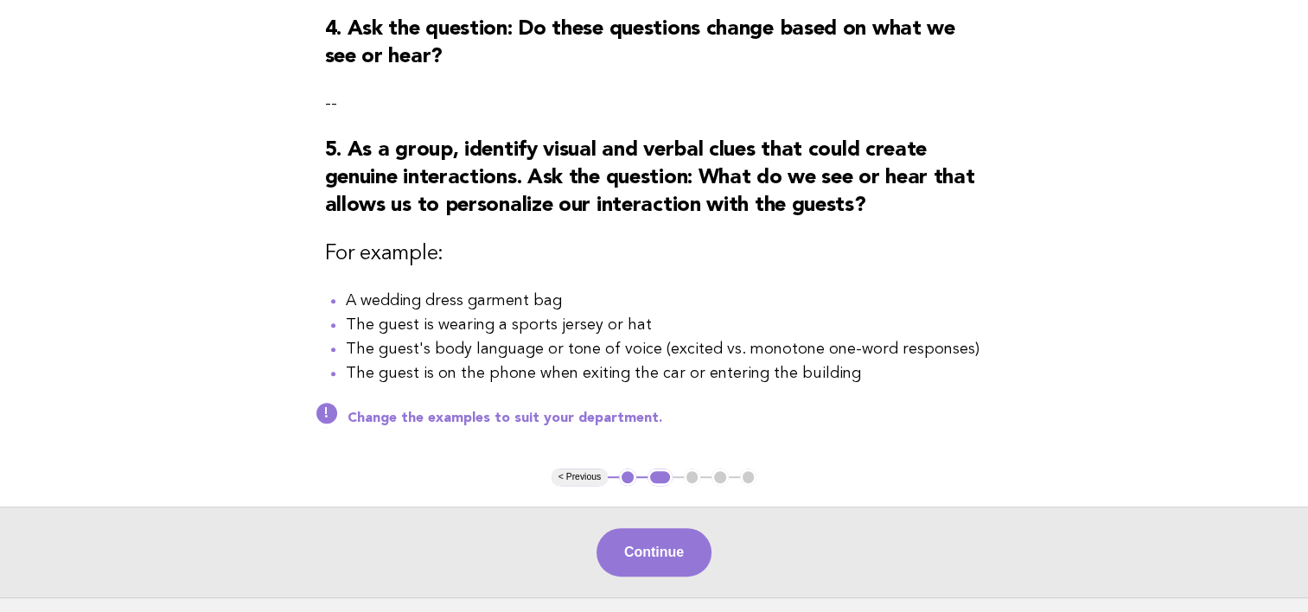
scroll to position [968, 0]
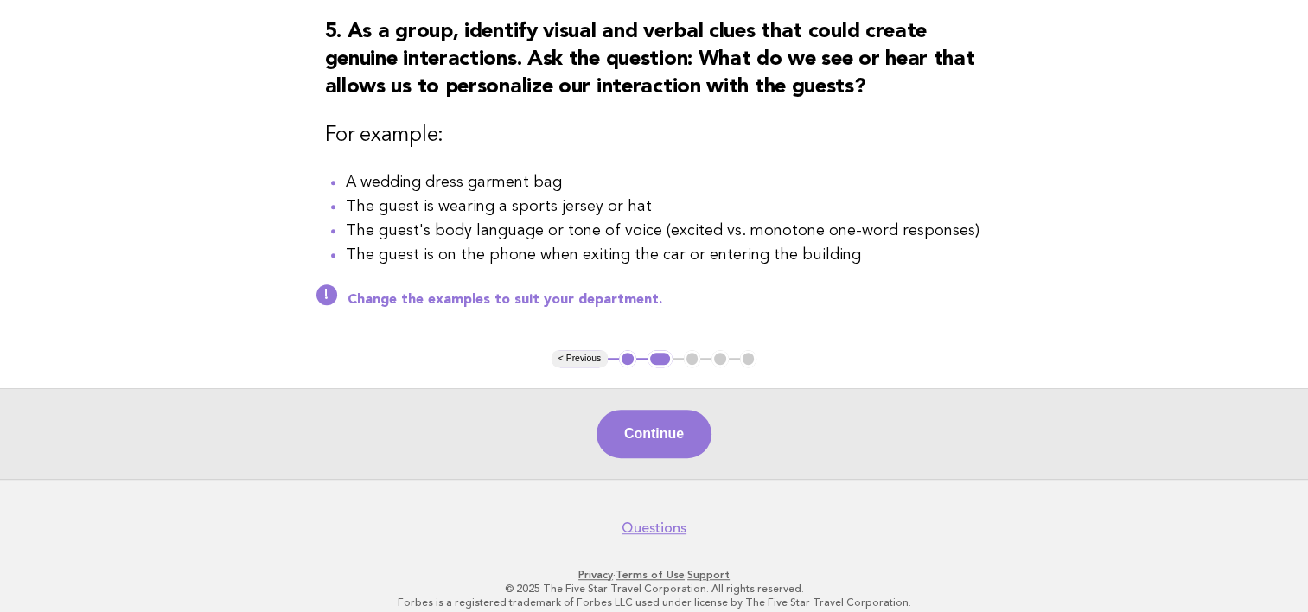
click at [611, 291] on p "Change the examples to suit your department." at bounding box center [665, 299] width 636 height 17
click at [666, 410] on button "Continue" at bounding box center [653, 434] width 115 height 48
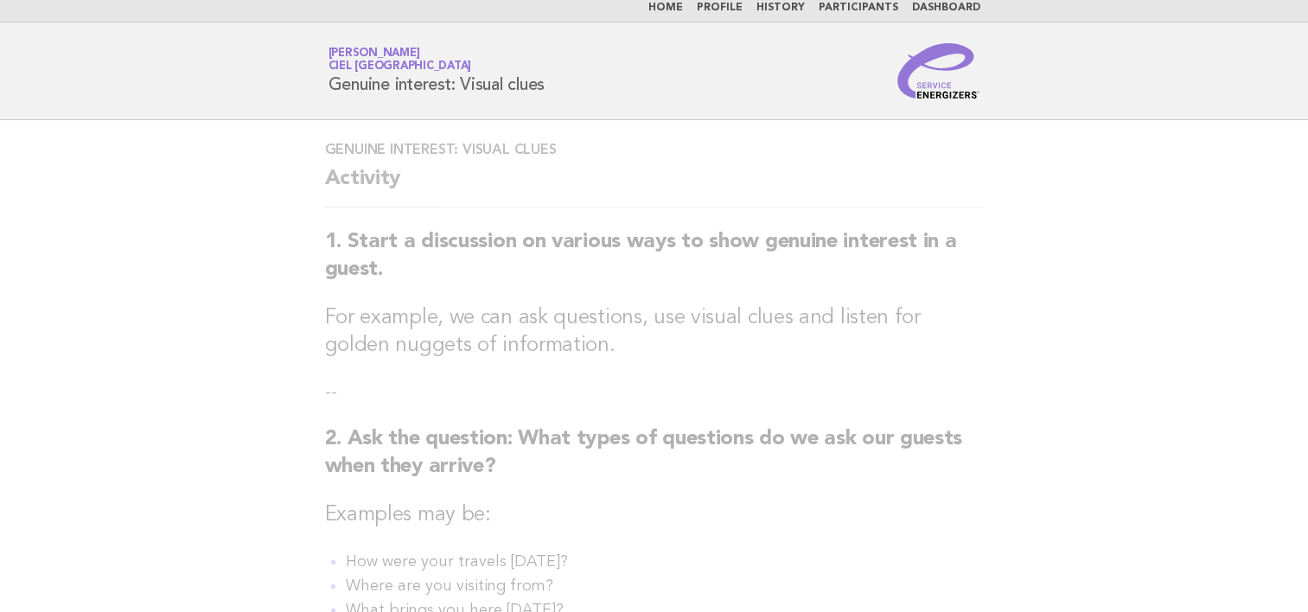
scroll to position [0, 0]
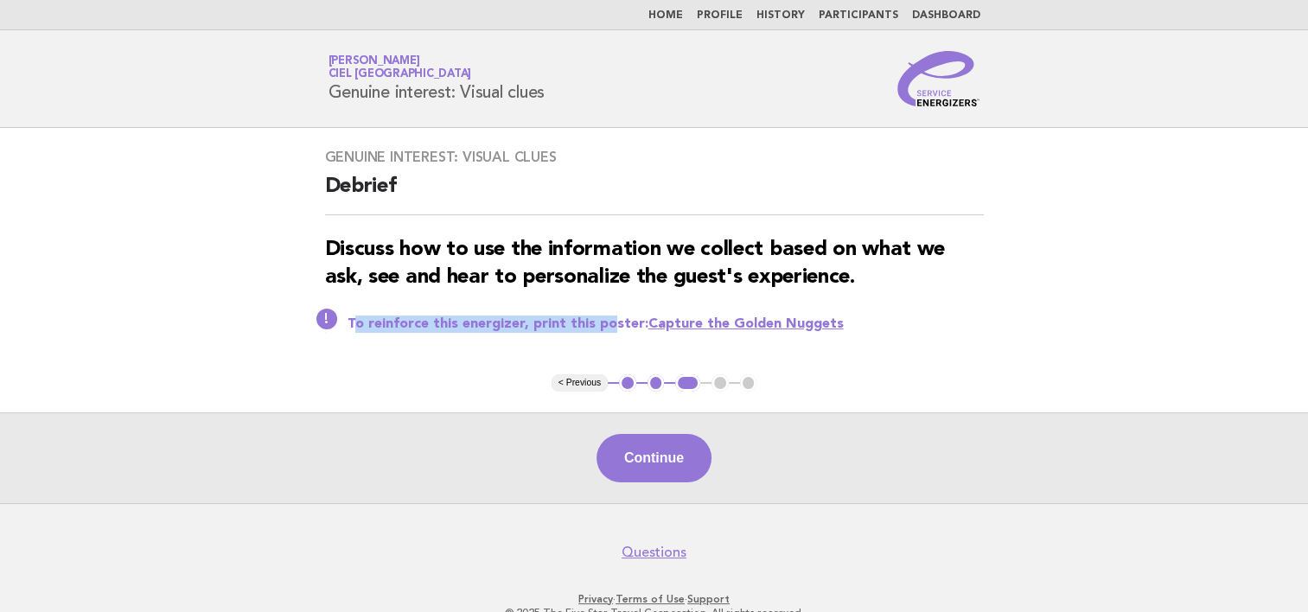
drag, startPoint x: 349, startPoint y: 321, endPoint x: 602, endPoint y: 322, distance: 253.2
click at [602, 322] on p "To reinforce this energizer, print this poster: Capture the Golden Nuggets" at bounding box center [665, 323] width 636 height 17
drag, startPoint x: 602, startPoint y: 322, endPoint x: 405, endPoint y: 345, distance: 198.4
click at [415, 344] on div "Genuine interest: Visual clues Debrief Discuss how to use the information we co…" at bounding box center [654, 251] width 700 height 246
drag, startPoint x: 347, startPoint y: 322, endPoint x: 838, endPoint y: 336, distance: 491.2
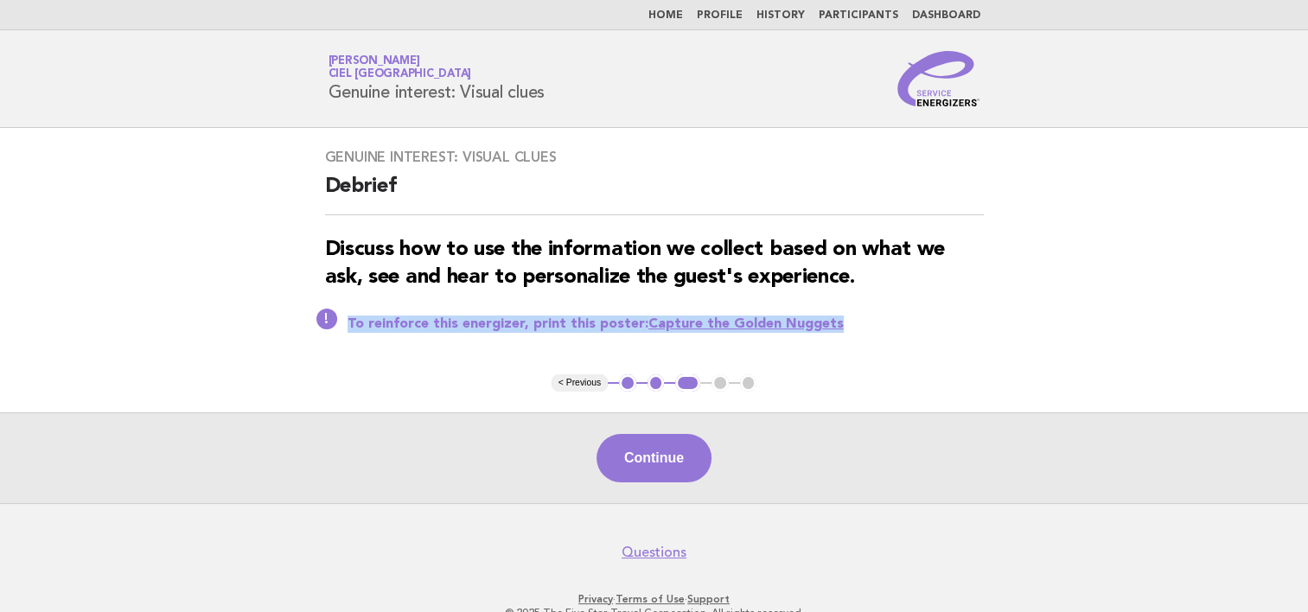
click at [838, 336] on div "Genuine interest: Visual clues Debrief Discuss how to use the information we co…" at bounding box center [654, 251] width 700 height 246
copy p "To reinforce this energizer, print this poster: Capture the Golden Nuggets"
